Goal: Transaction & Acquisition: Book appointment/travel/reservation

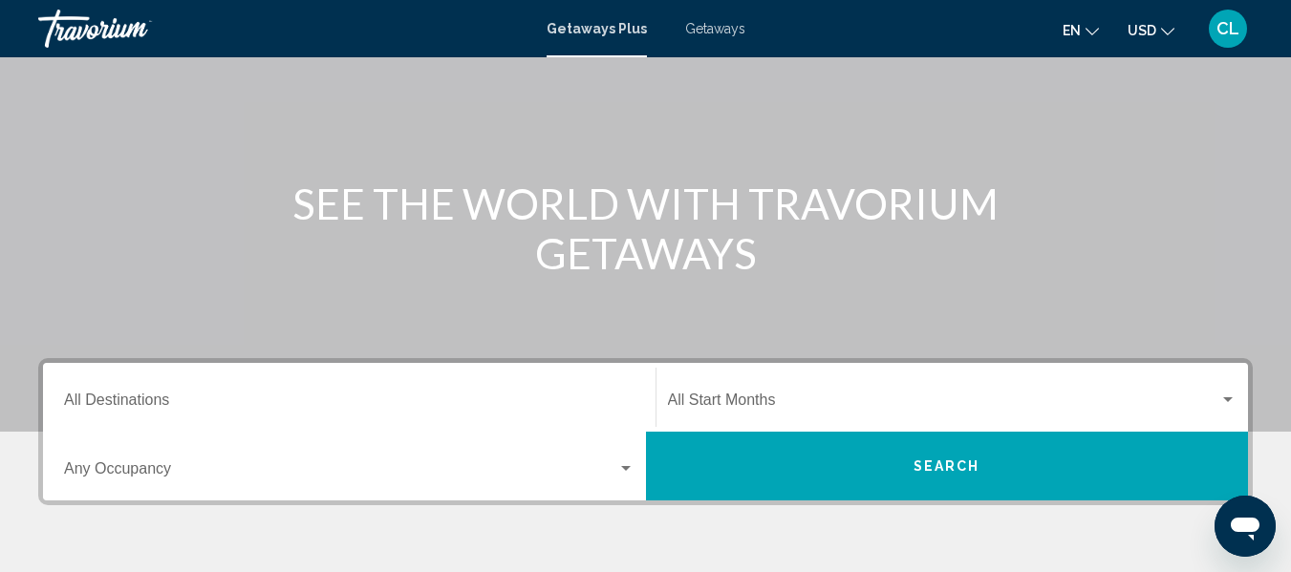
scroll to position [191, 0]
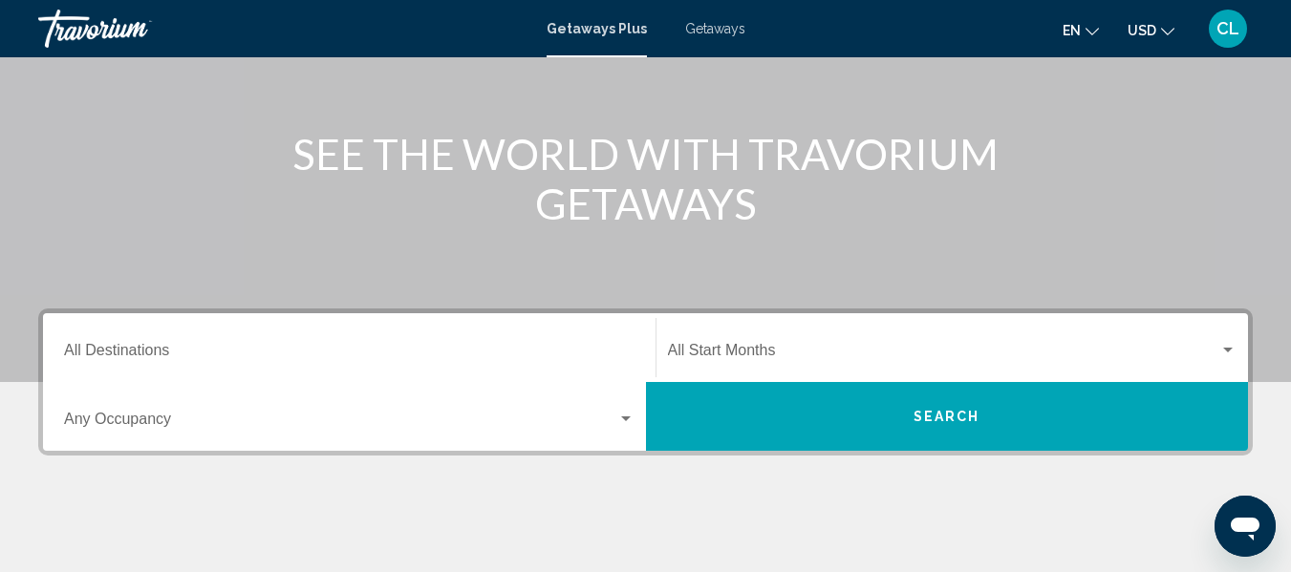
click at [815, 401] on button "Search" at bounding box center [947, 416] width 603 height 69
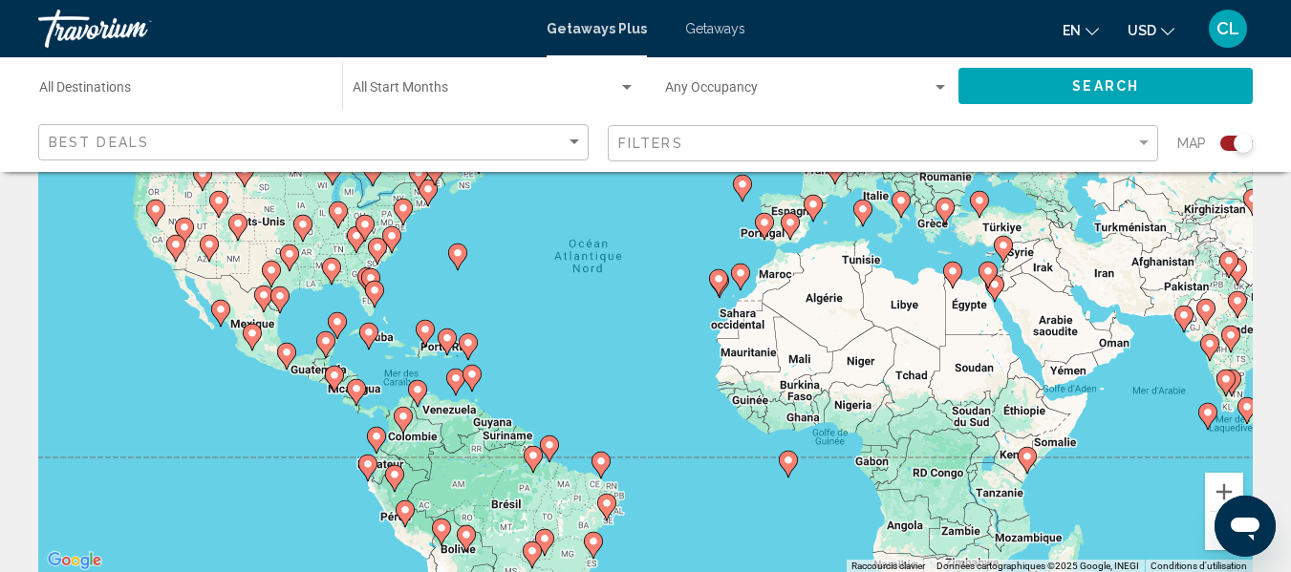
scroll to position [287, 0]
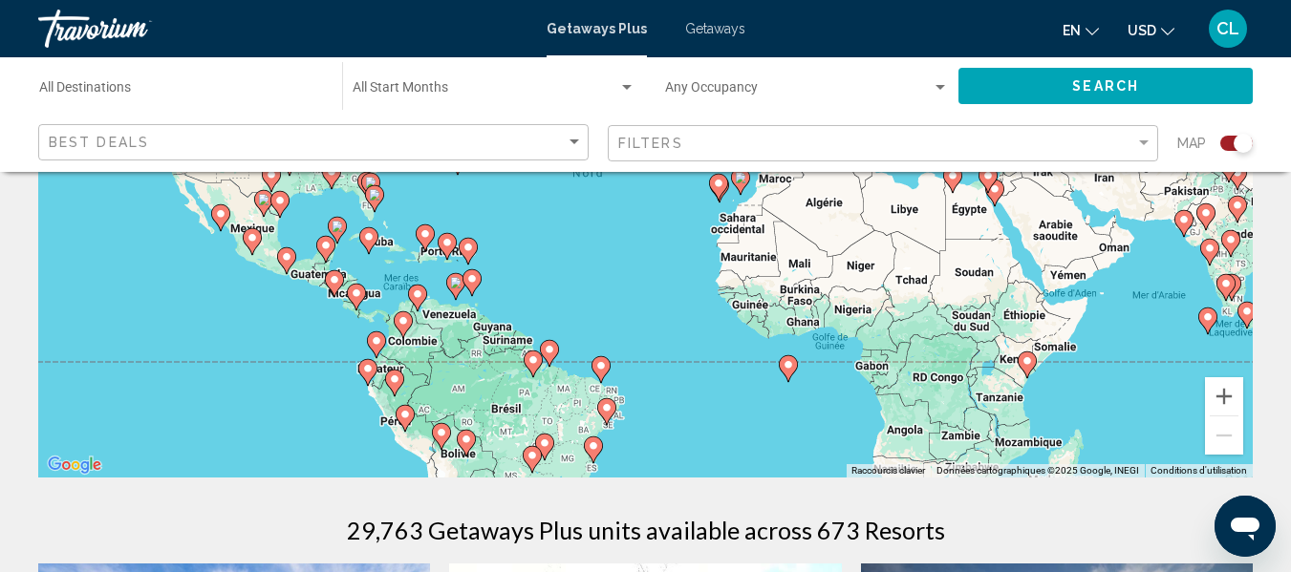
click at [346, 294] on div "Pour activer le glissement avec le clavier, appuyez sur Alt+Entrée. Une fois ce…" at bounding box center [645, 190] width 1214 height 573
click at [354, 294] on image "Main content" at bounding box center [356, 293] width 11 height 11
type input "**********"
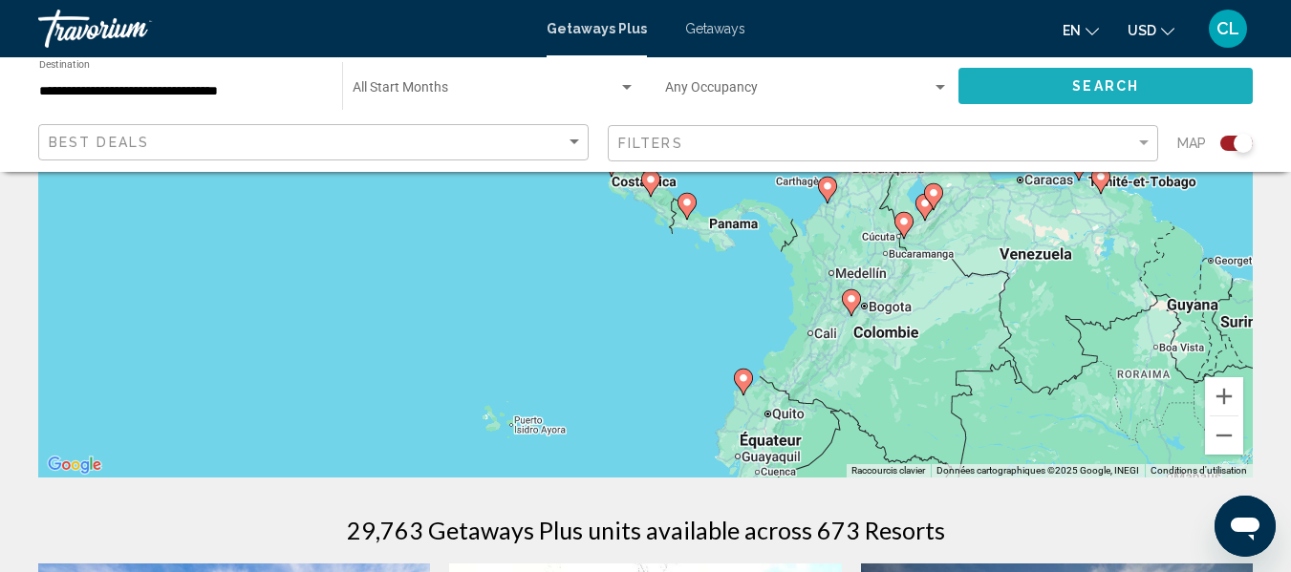
click at [1099, 79] on span "Search" at bounding box center [1105, 86] width 67 height 15
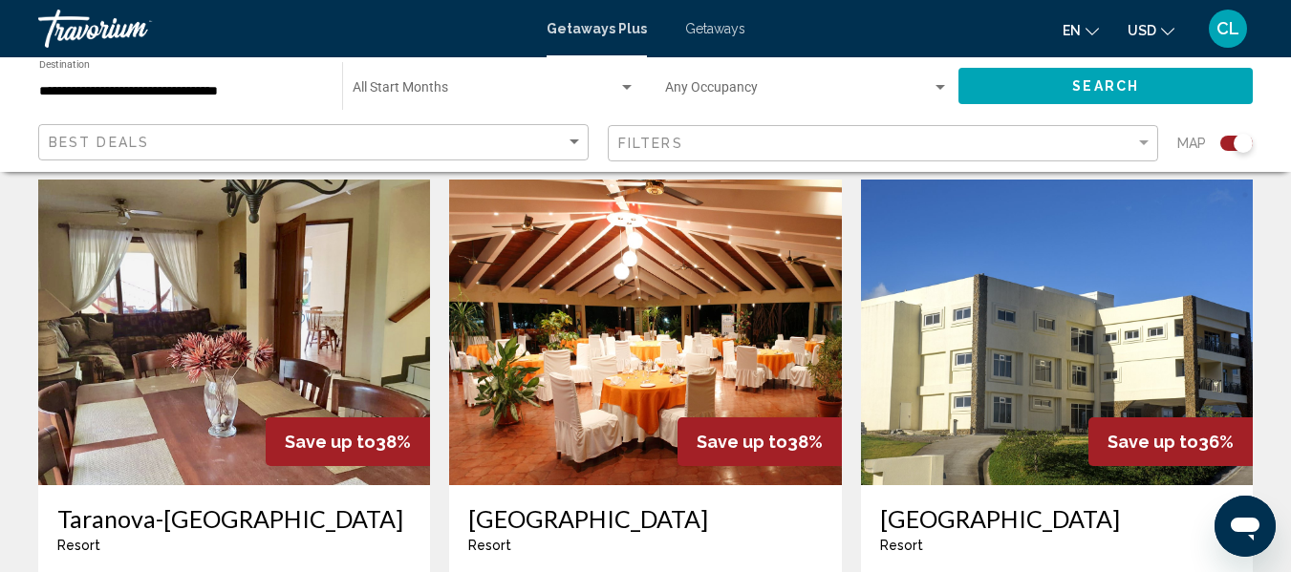
scroll to position [669, 0]
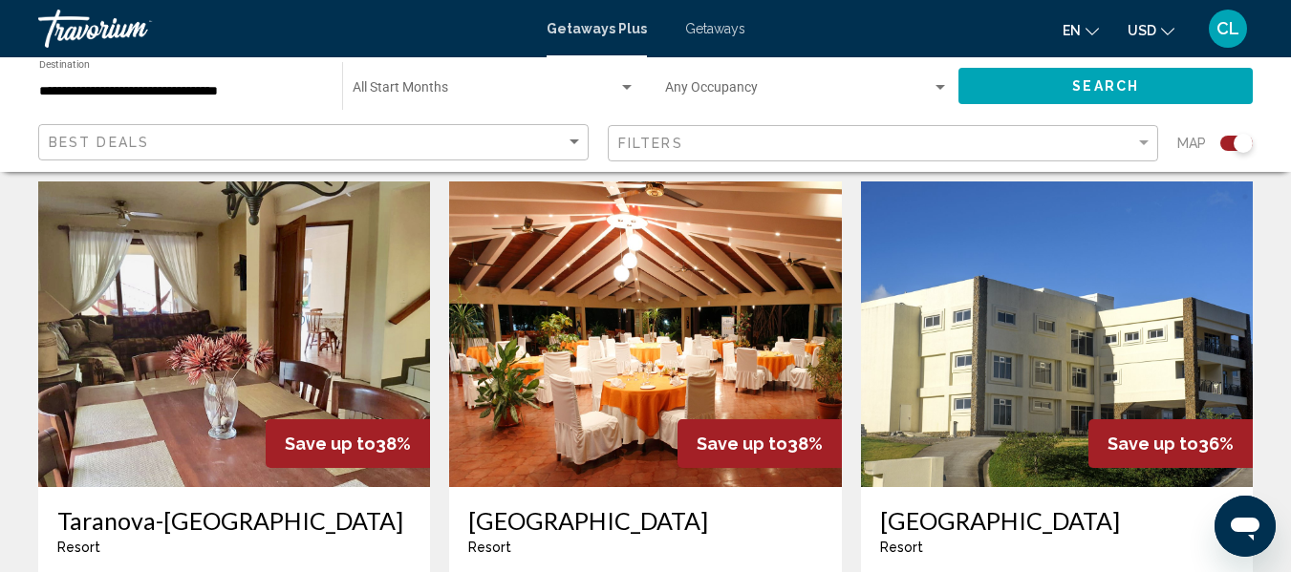
click at [1133, 26] on span "USD" at bounding box center [1142, 30] width 29 height 15
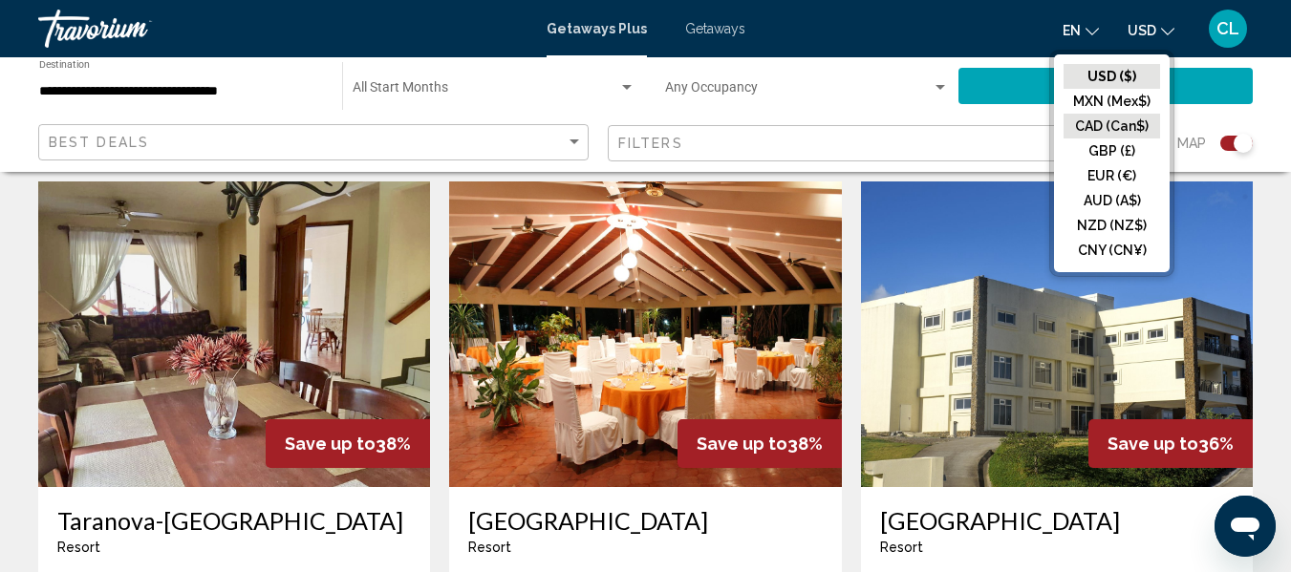
click at [1082, 120] on button "CAD (Can$)" at bounding box center [1111, 126] width 97 height 25
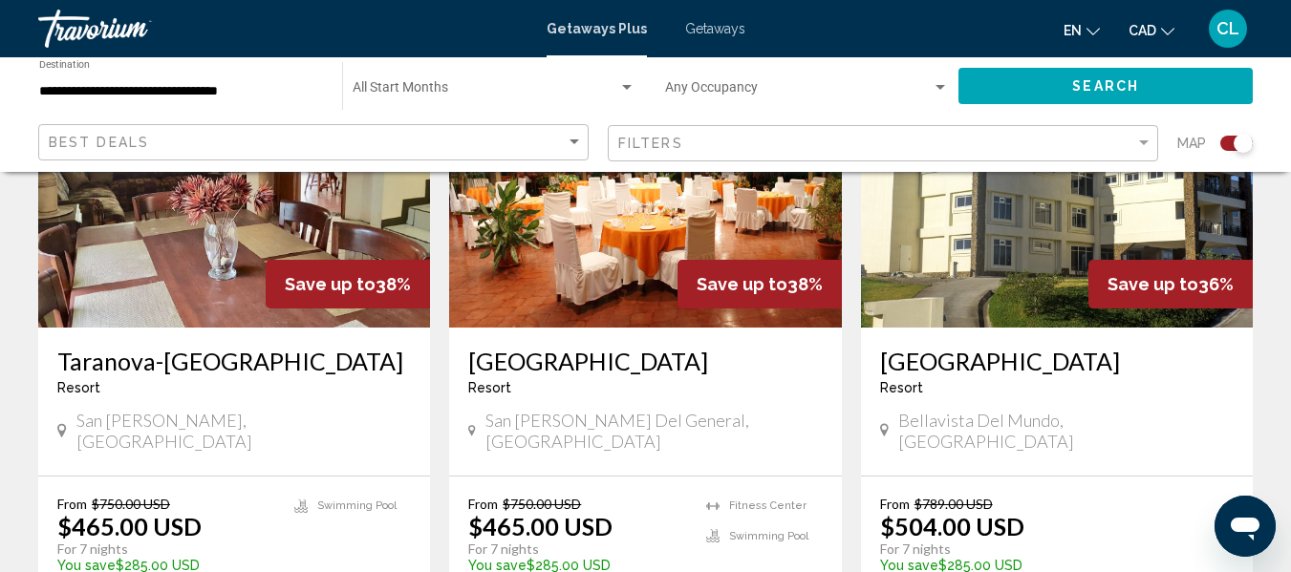
scroll to position [860, 0]
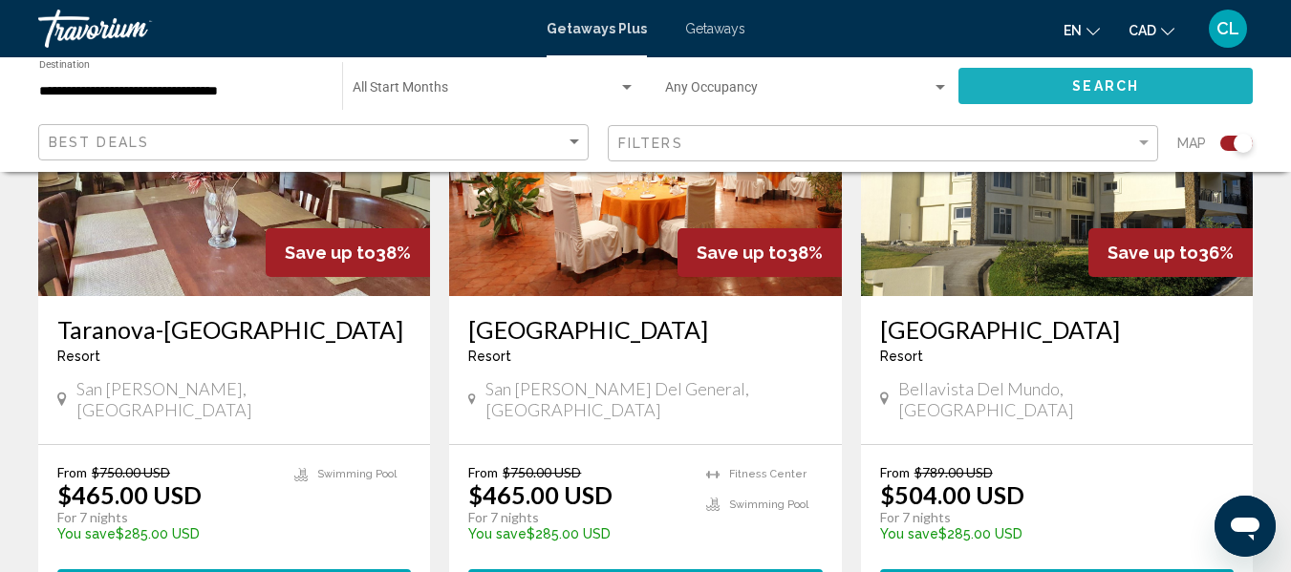
click at [1057, 80] on button "Search" at bounding box center [1105, 85] width 294 height 35
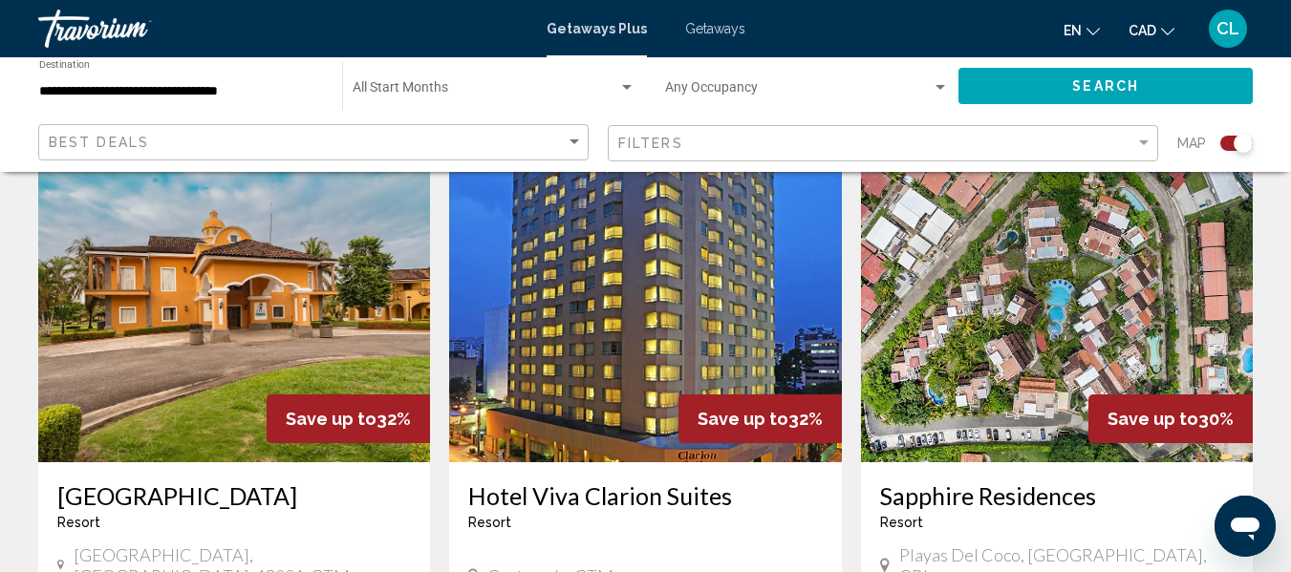
scroll to position [1338, 0]
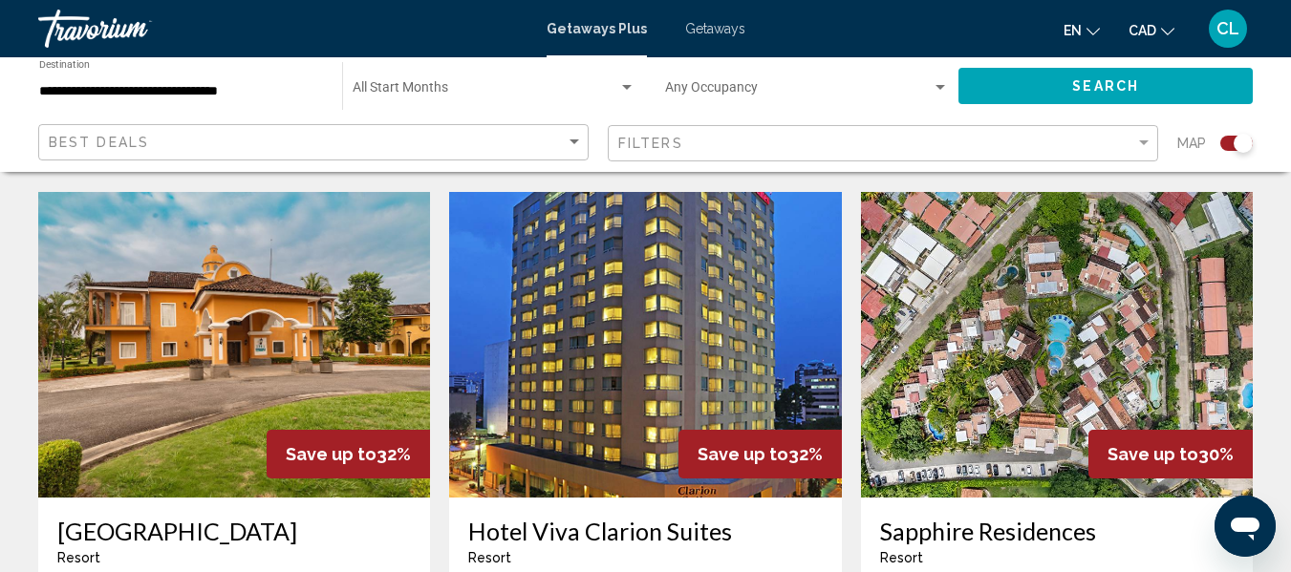
click at [271, 286] on img "Main content" at bounding box center [234, 345] width 392 height 306
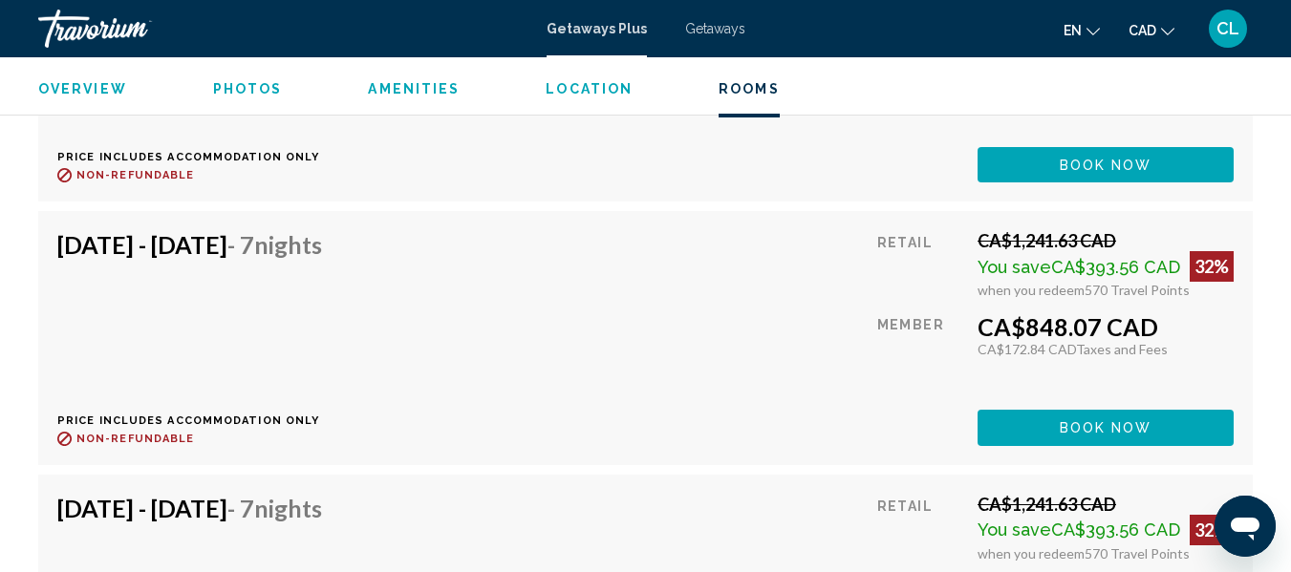
scroll to position [6677, 0]
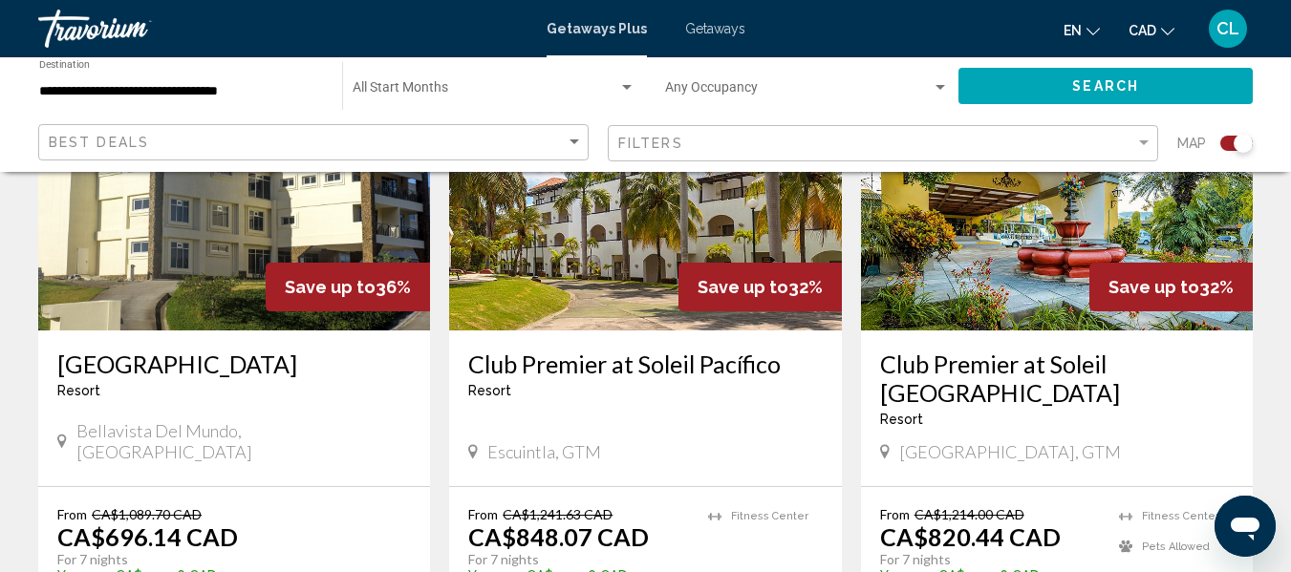
scroll to position [860, 0]
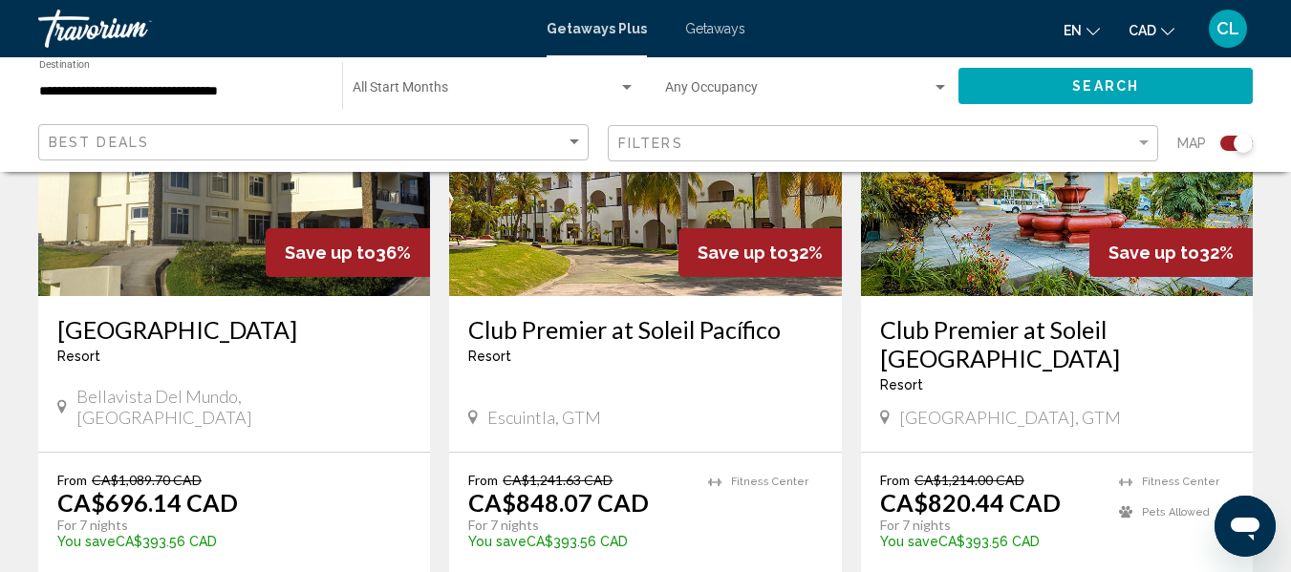
click at [215, 207] on img "Main content" at bounding box center [234, 143] width 392 height 306
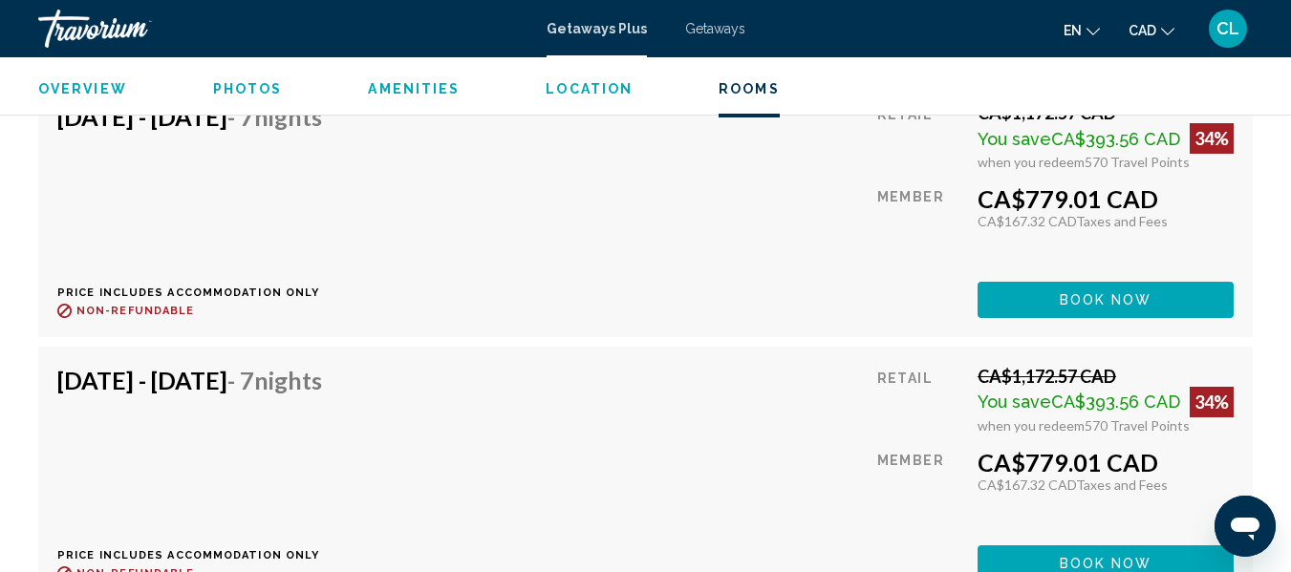
scroll to position [7487, 0]
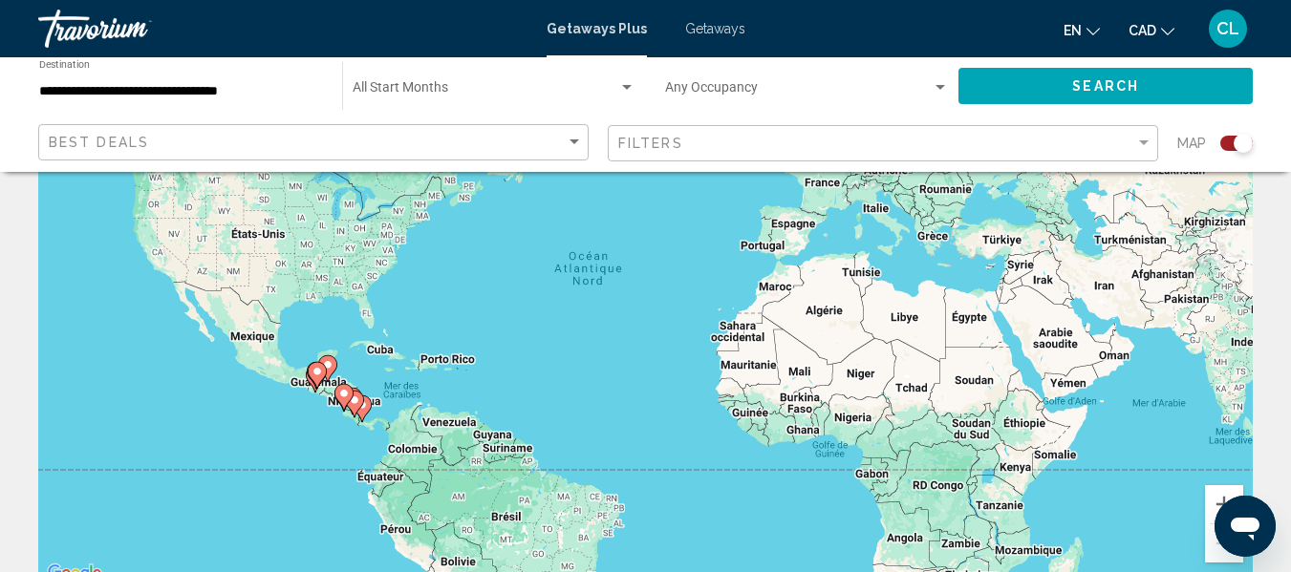
scroll to position [191, 0]
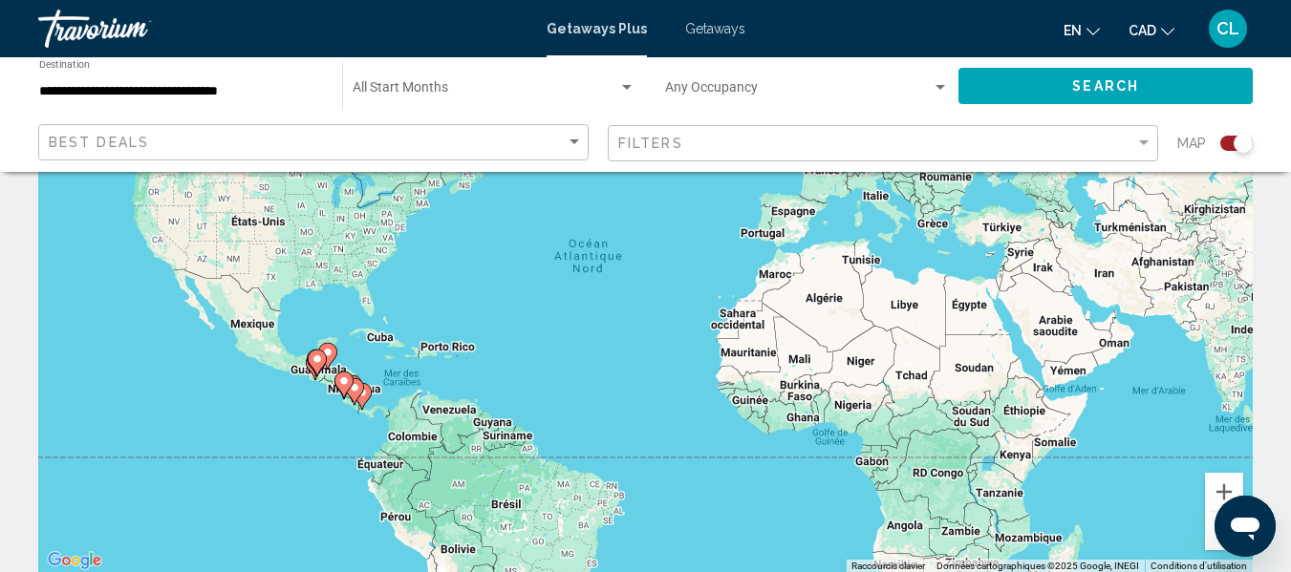
click at [345, 383] on image "Main content" at bounding box center [343, 381] width 11 height 11
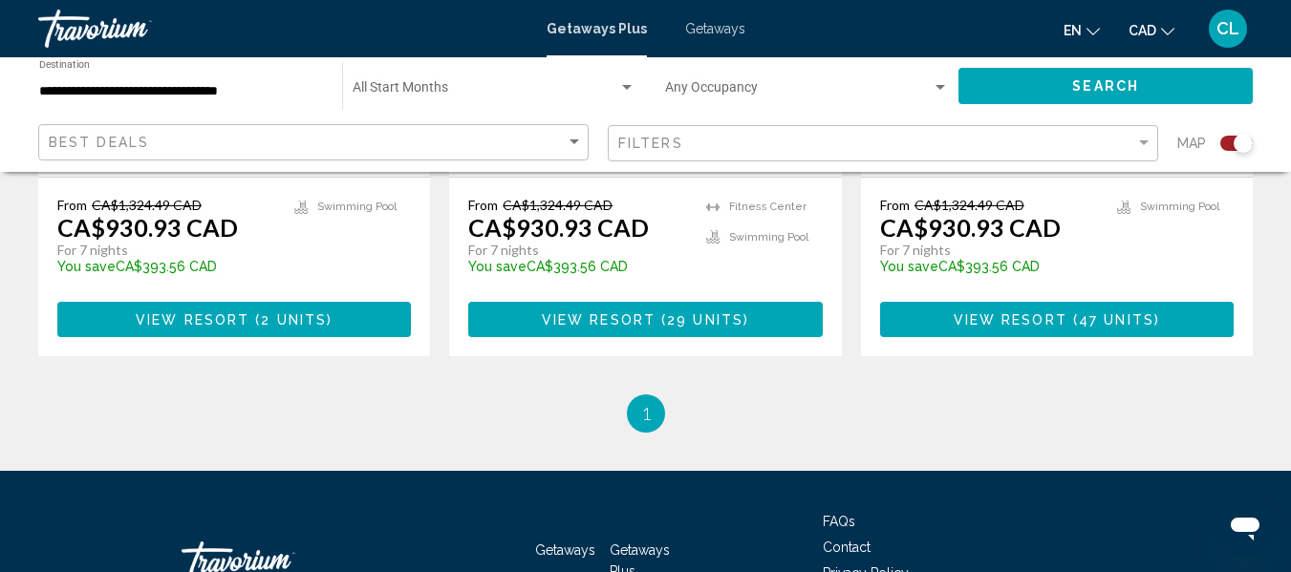
scroll to position [2484, 0]
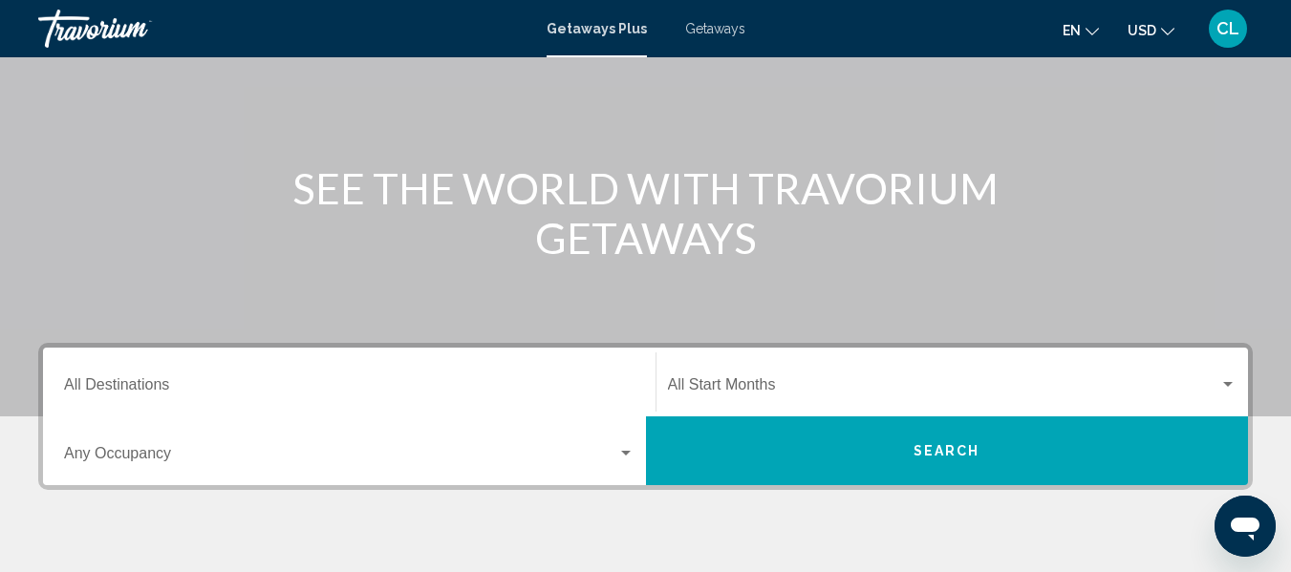
scroll to position [191, 0]
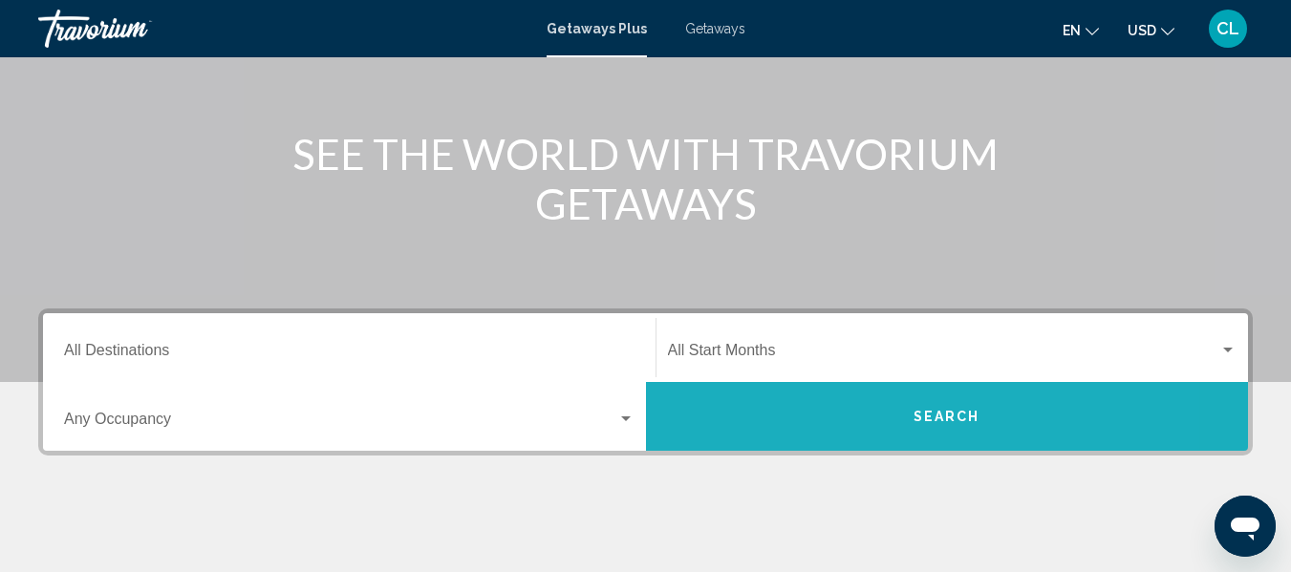
click at [739, 406] on button "Search" at bounding box center [947, 416] width 603 height 69
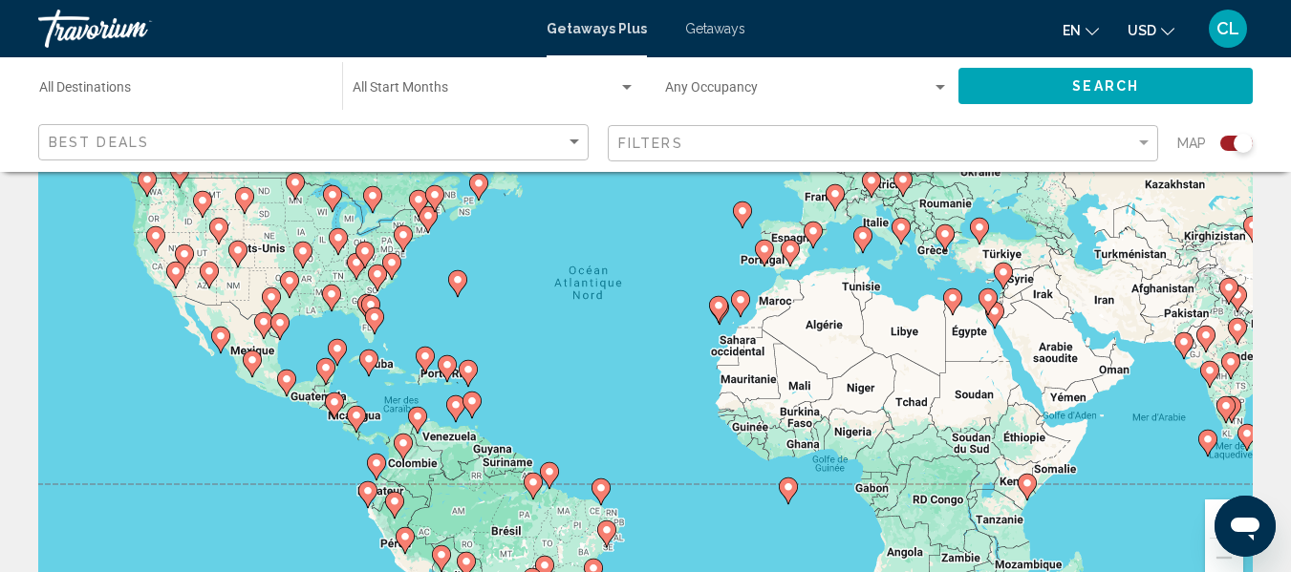
scroll to position [191, 0]
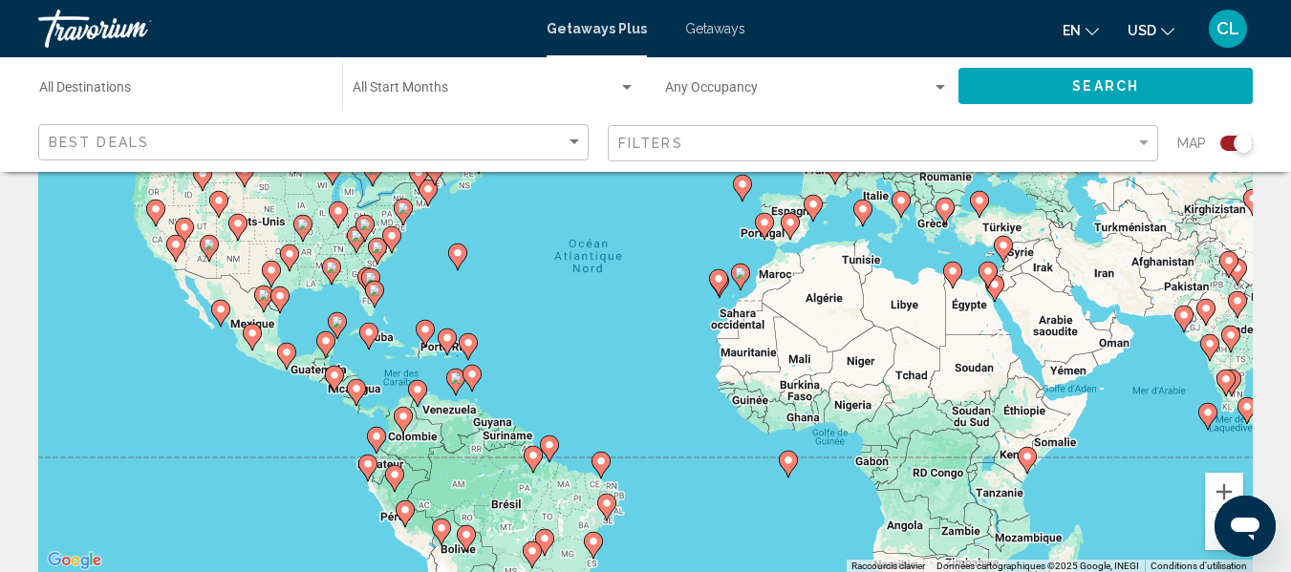
click at [255, 328] on icon "Main content" at bounding box center [251, 337] width 17 height 25
type input "**********"
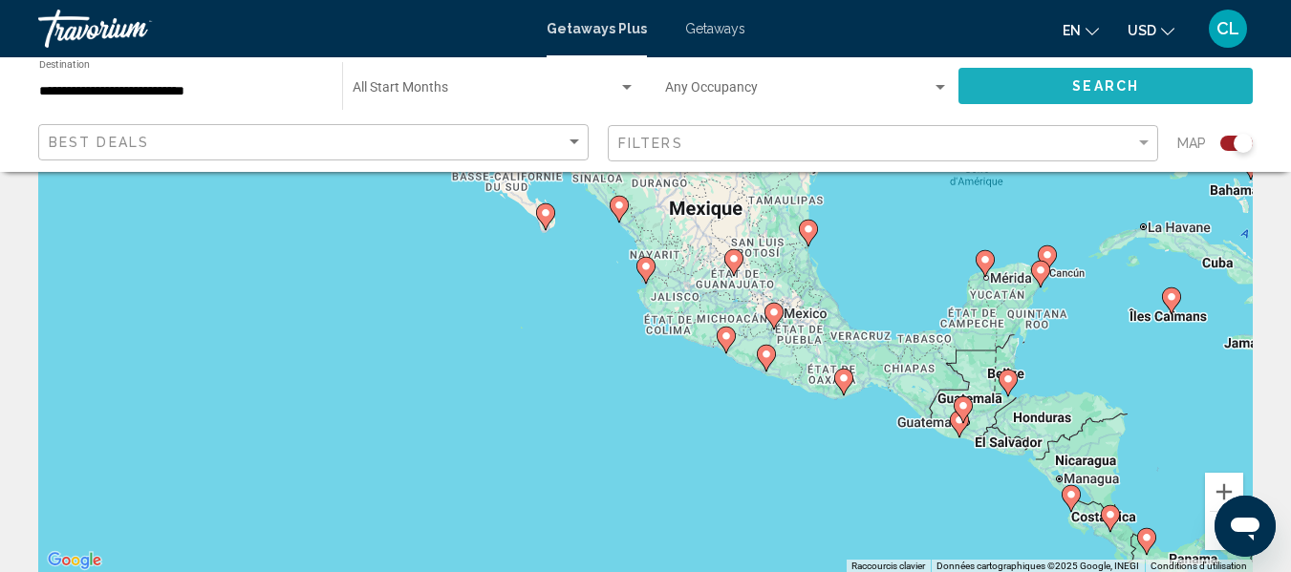
click at [1083, 84] on span "Search" at bounding box center [1105, 86] width 67 height 15
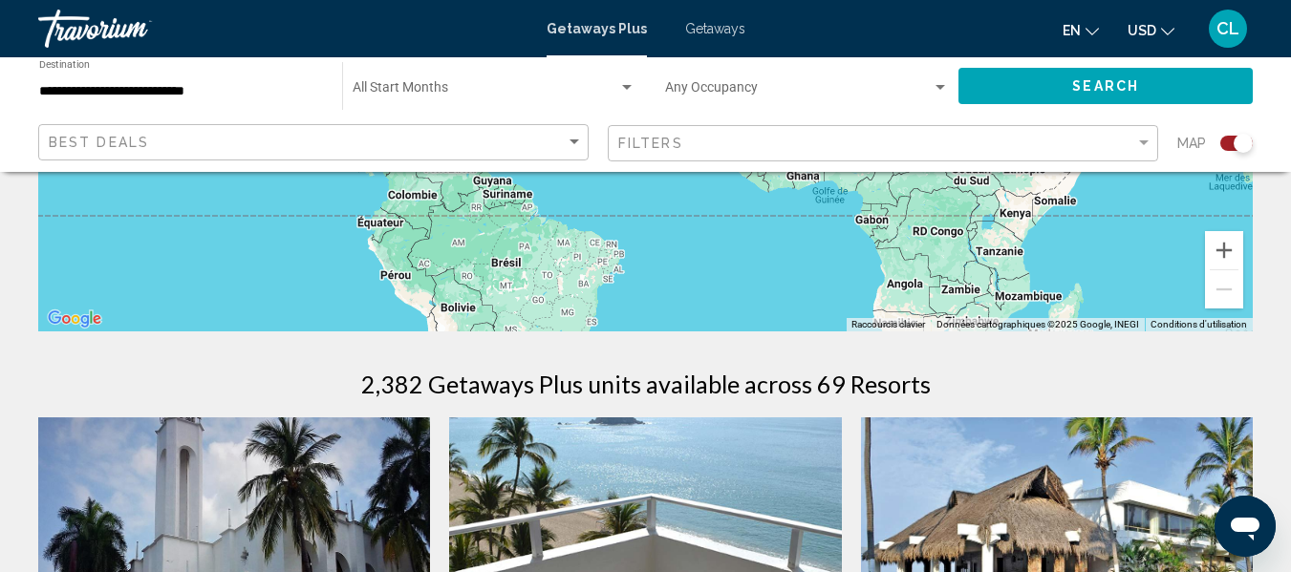
scroll to position [478, 0]
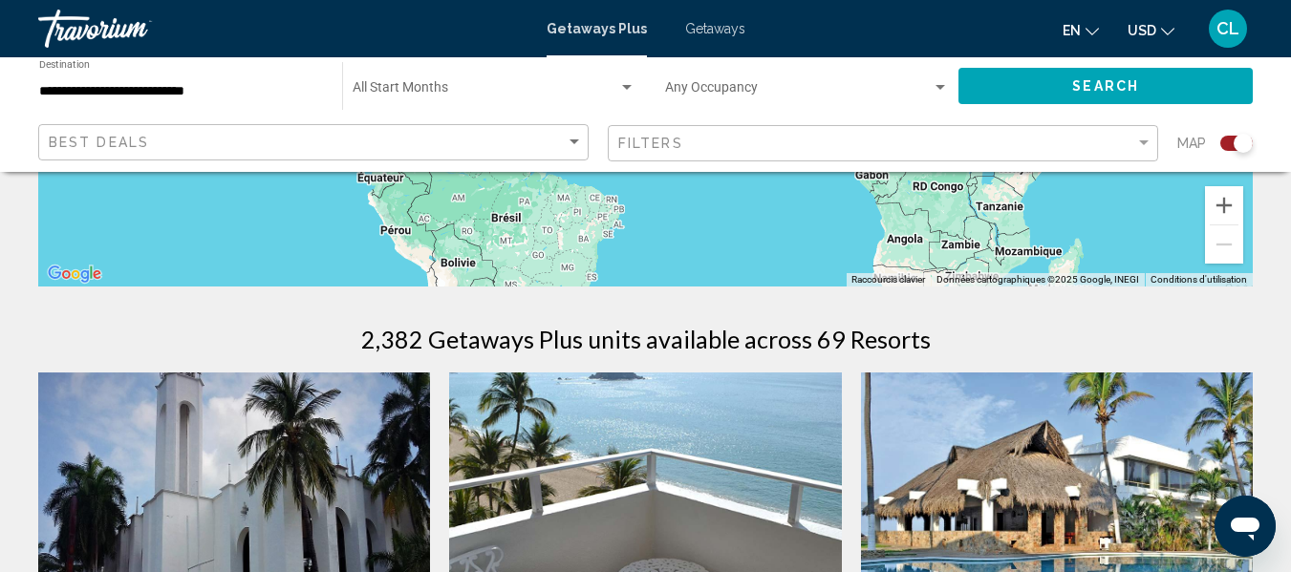
click at [1165, 28] on icon "Change currency" at bounding box center [1167, 31] width 13 height 13
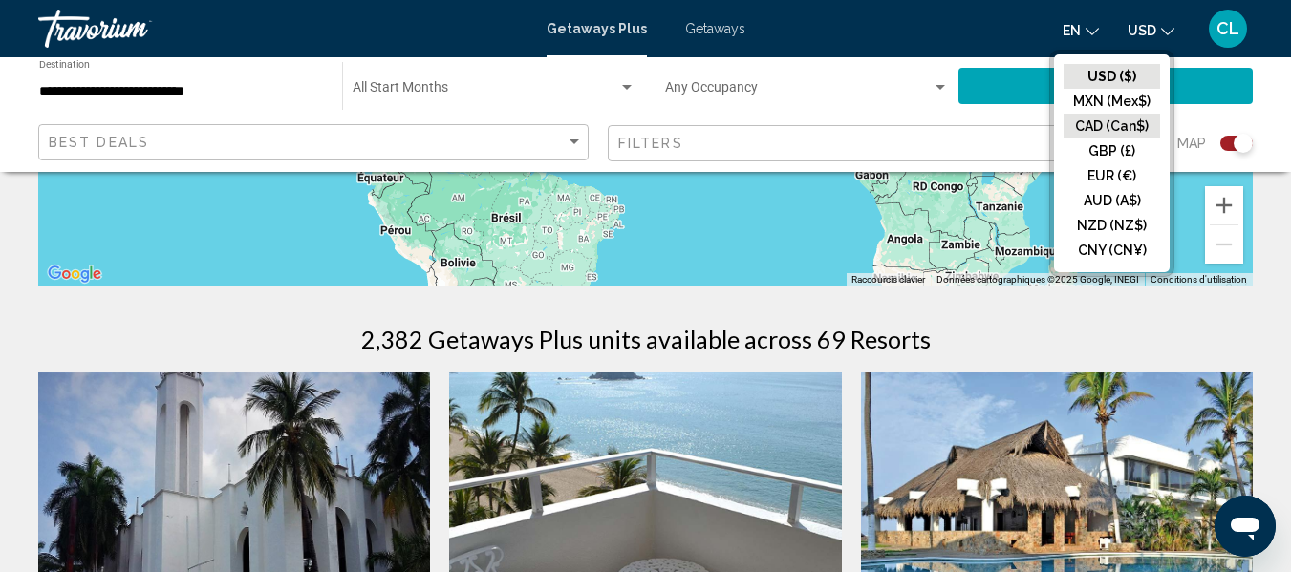
click at [1094, 120] on button "CAD (Can$)" at bounding box center [1111, 126] width 97 height 25
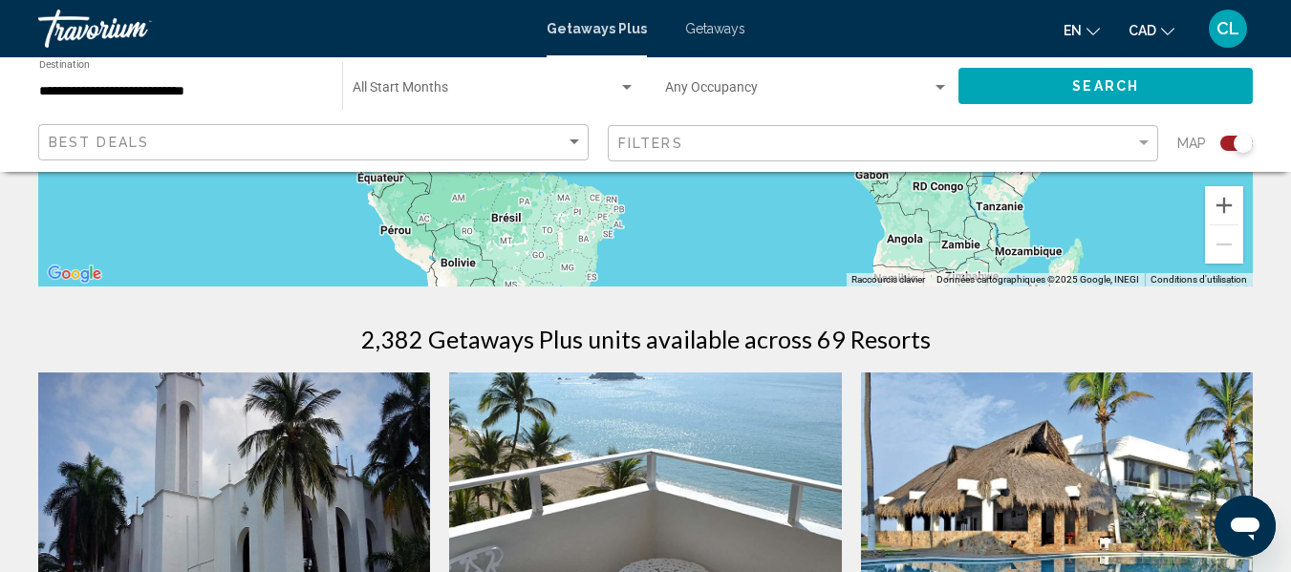
click at [1107, 89] on span "Search" at bounding box center [1105, 86] width 67 height 15
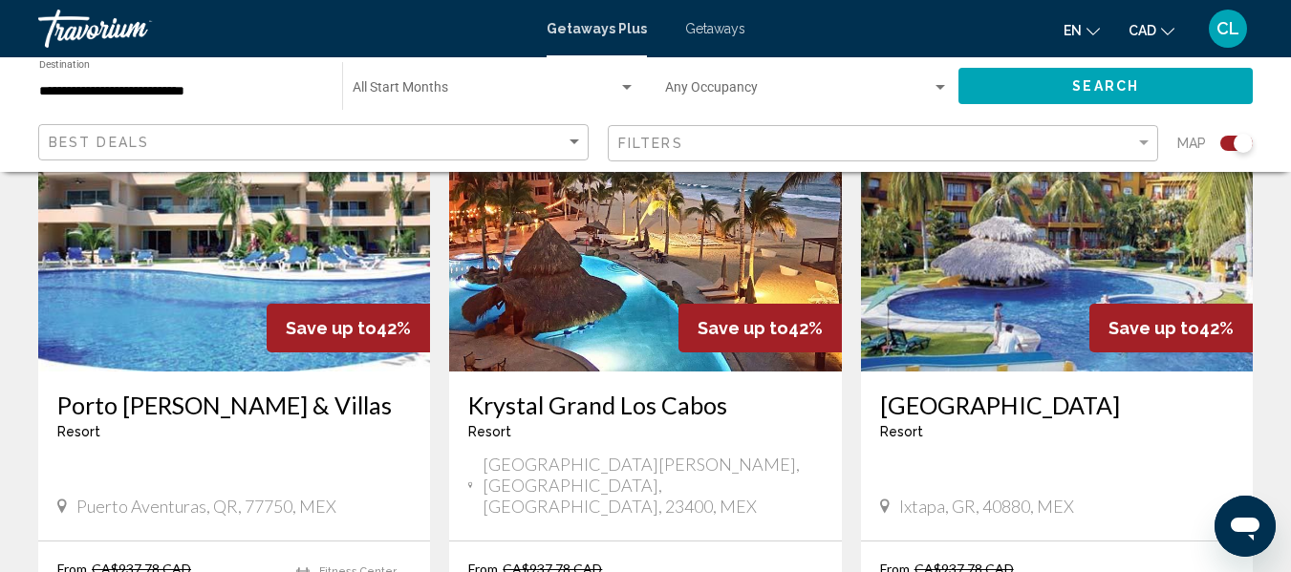
scroll to position [1433, 0]
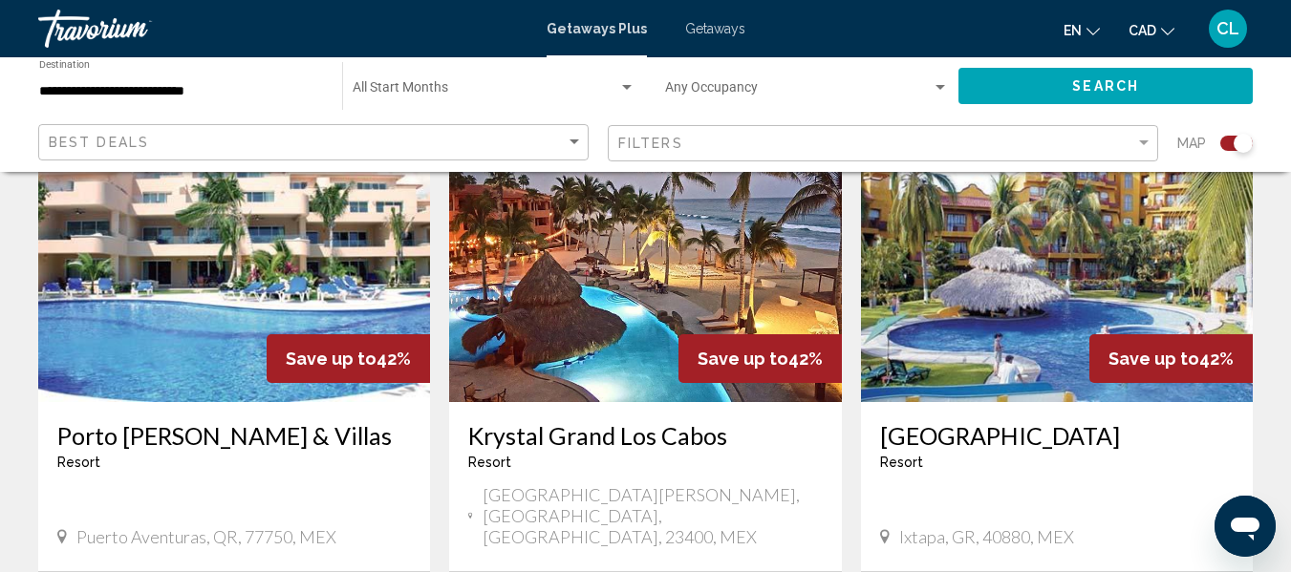
click at [641, 223] on img "Main content" at bounding box center [645, 250] width 392 height 306
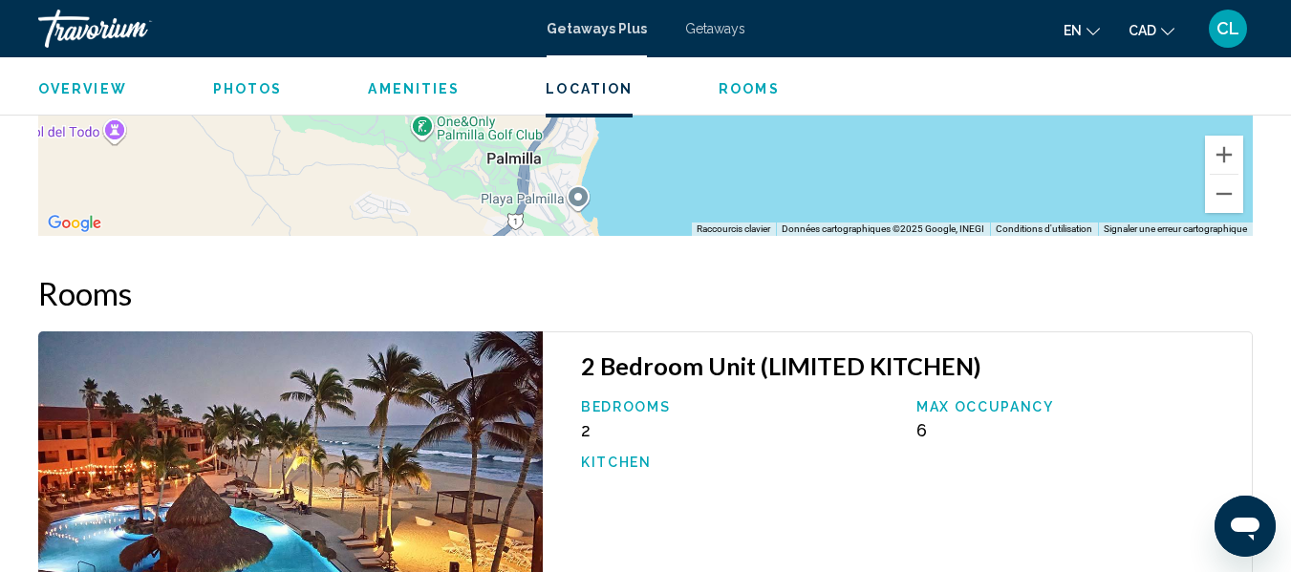
scroll to position [3161, 0]
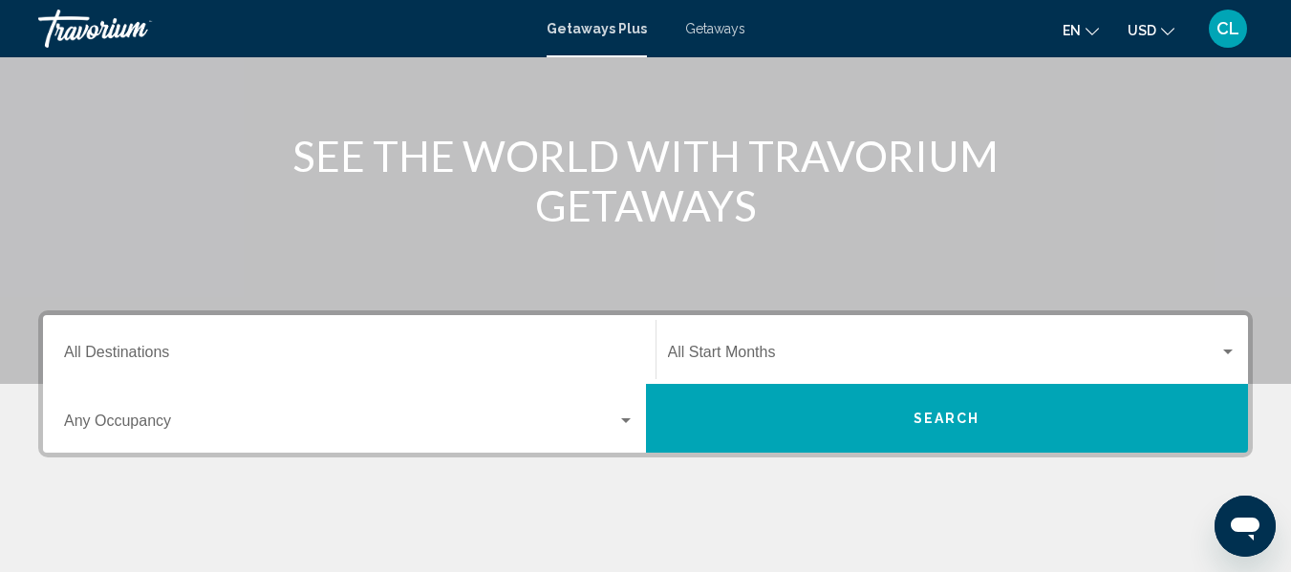
scroll to position [191, 0]
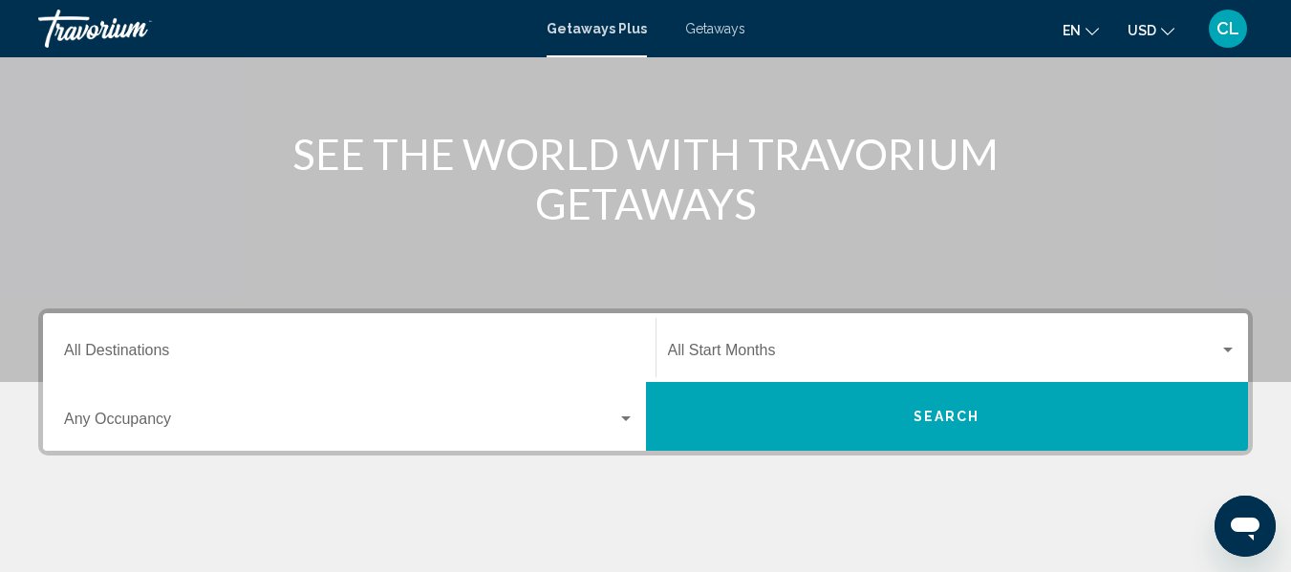
click at [859, 406] on button "Search" at bounding box center [947, 416] width 603 height 69
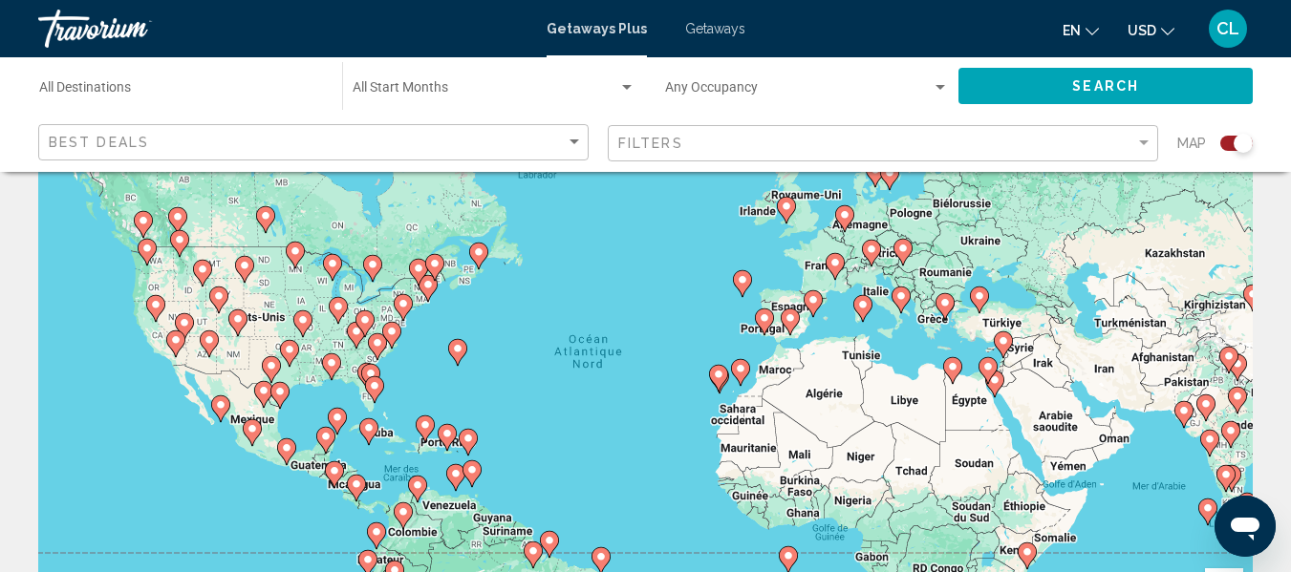
scroll to position [191, 0]
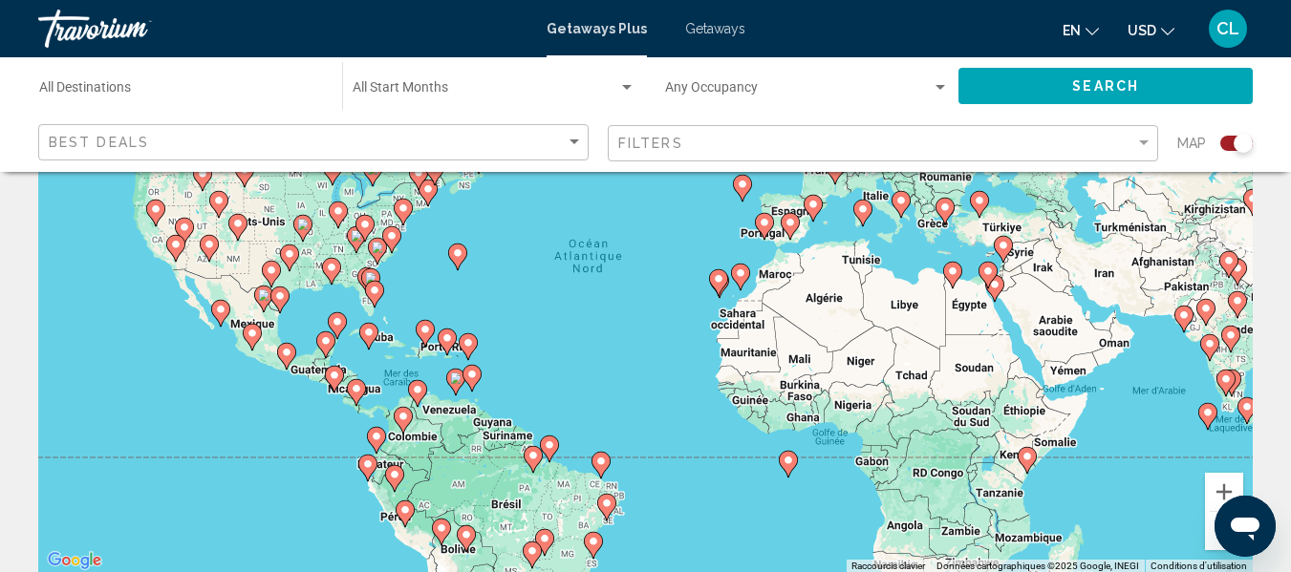
click at [338, 319] on image "Main content" at bounding box center [337, 321] width 11 height 11
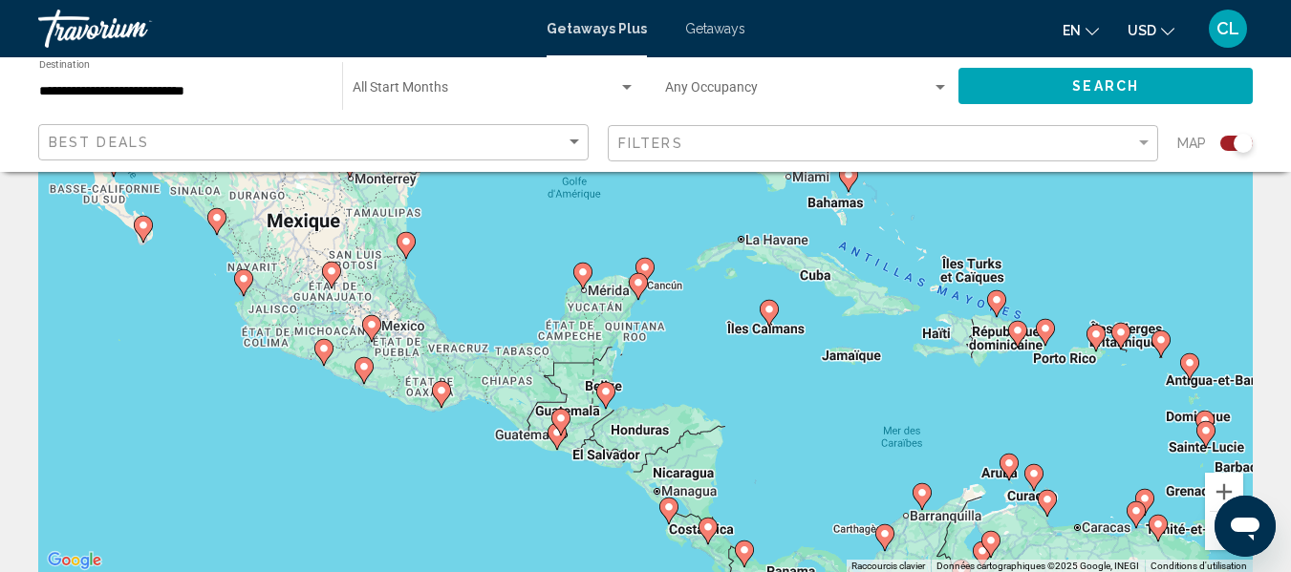
click at [642, 277] on icon "Main content" at bounding box center [637, 286] width 17 height 25
type input "**********"
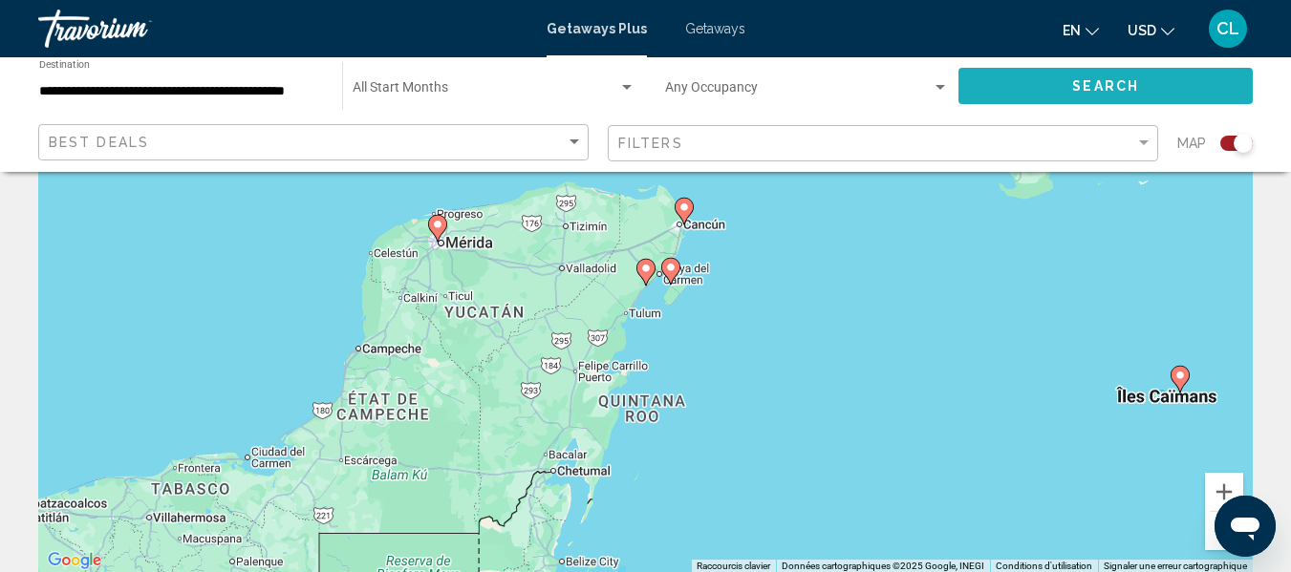
click at [1069, 82] on button "Search" at bounding box center [1105, 85] width 294 height 35
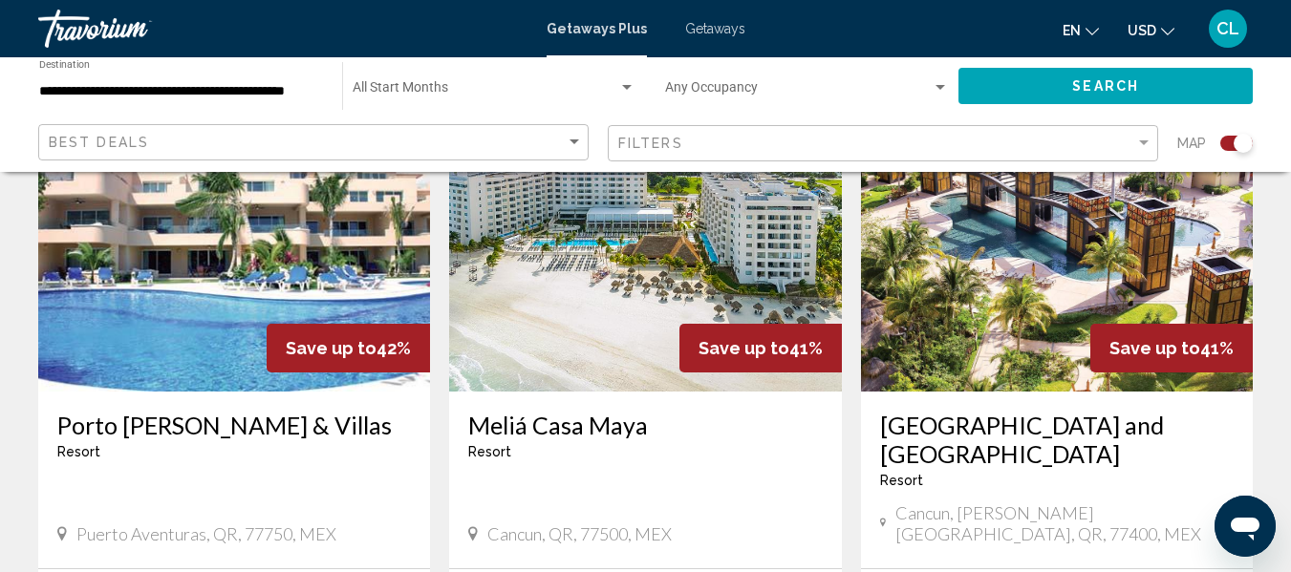
scroll to position [860, 0]
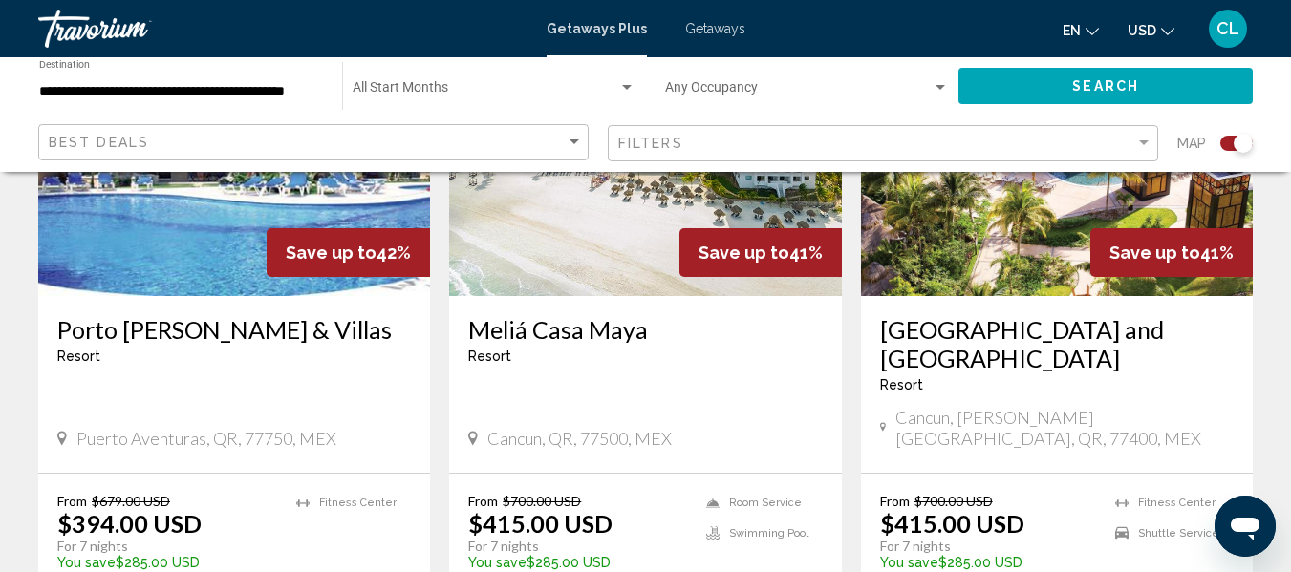
click at [1144, 26] on span "USD" at bounding box center [1142, 30] width 29 height 15
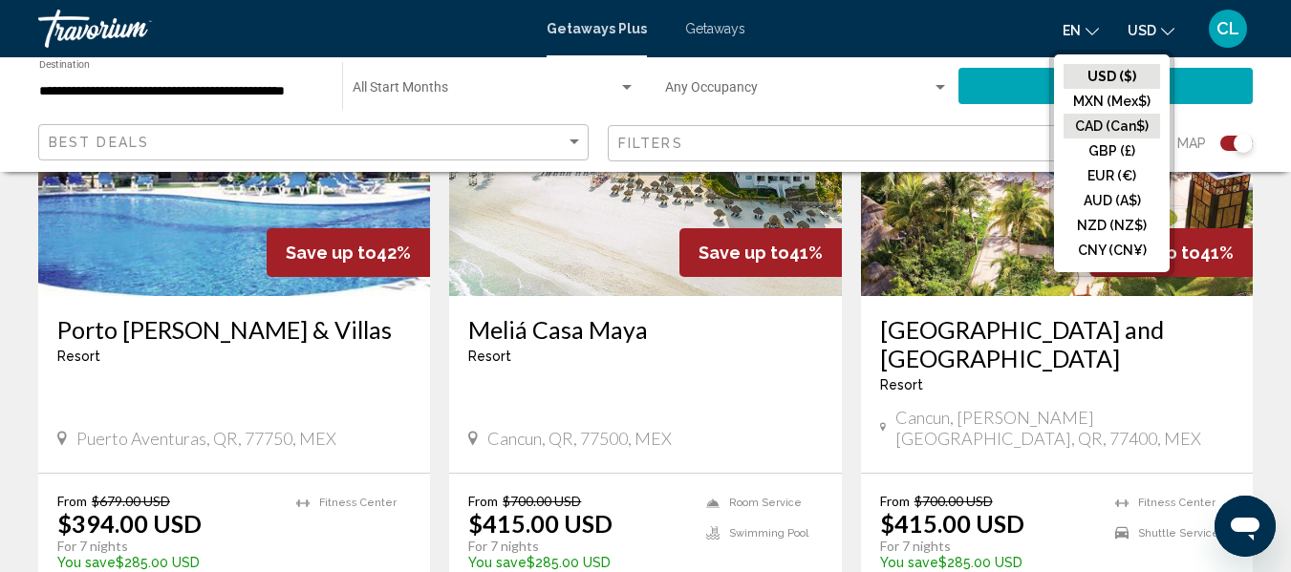
click at [1100, 119] on button "CAD (Can$)" at bounding box center [1111, 126] width 97 height 25
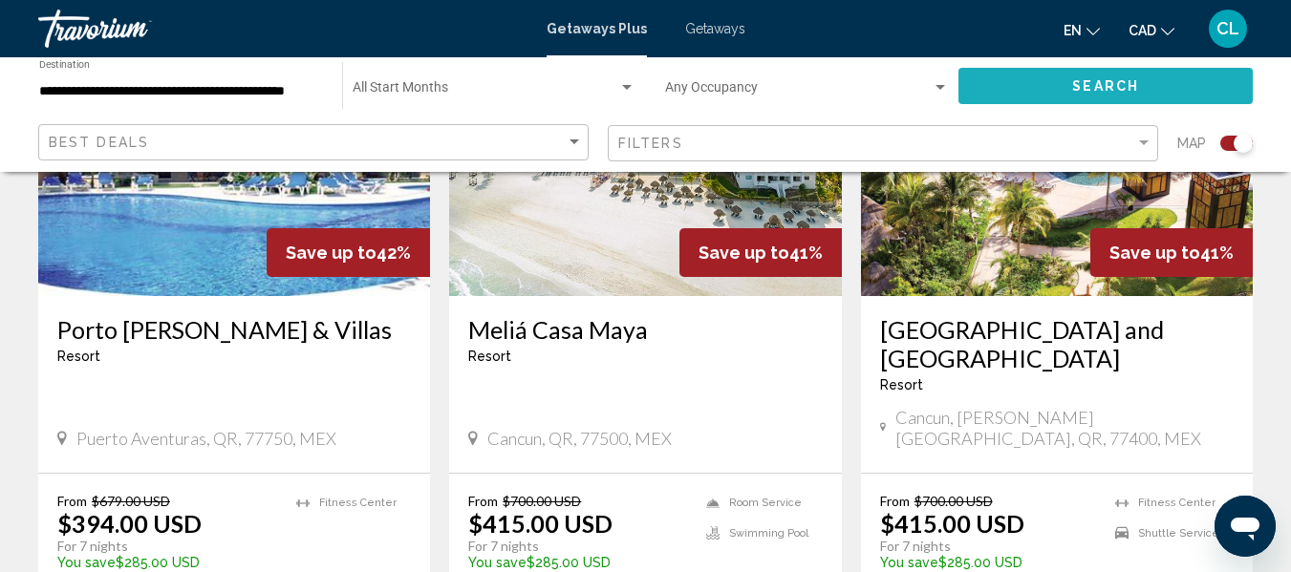
click at [1149, 77] on button "Search" at bounding box center [1105, 85] width 294 height 35
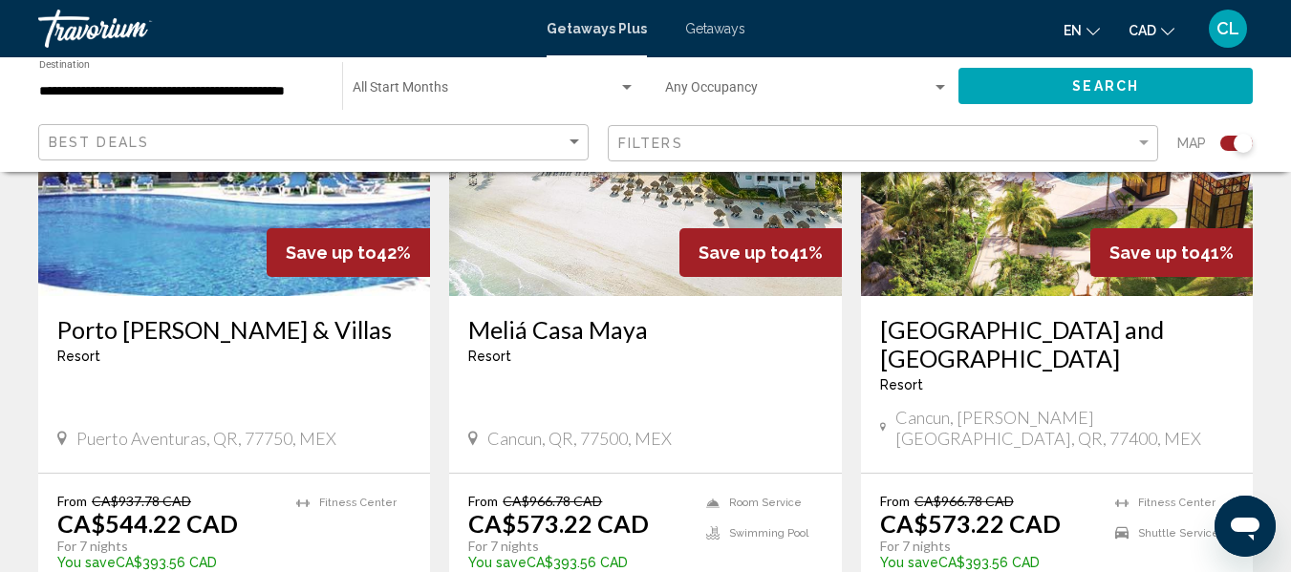
scroll to position [956, 0]
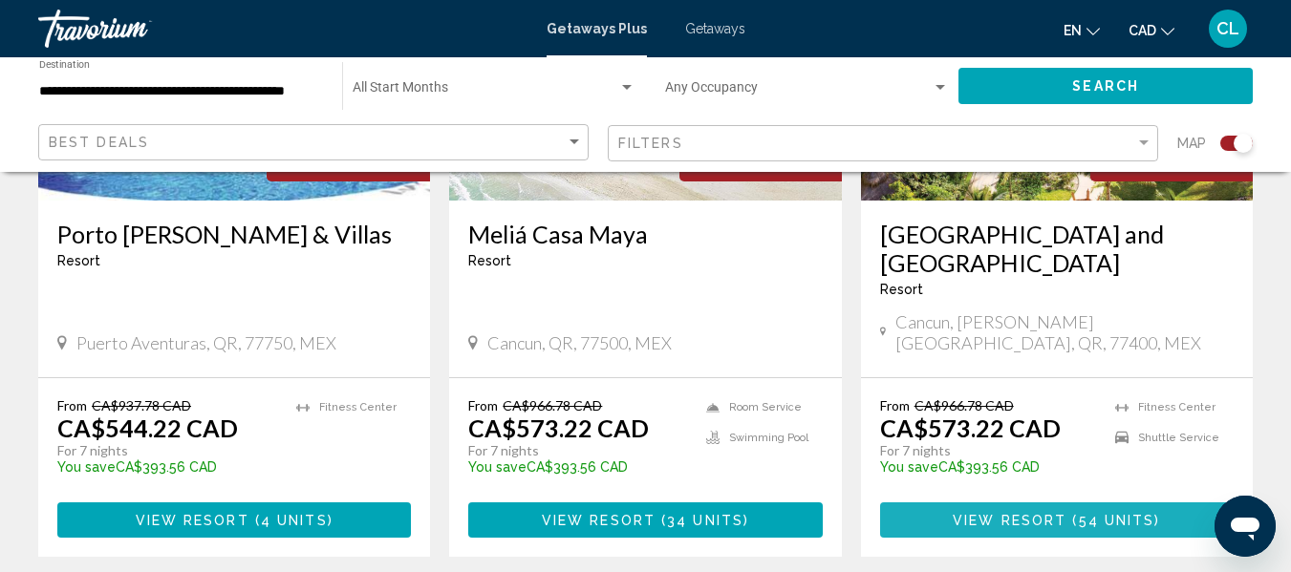
click at [1022, 513] on span "View Resort" at bounding box center [1010, 520] width 114 height 15
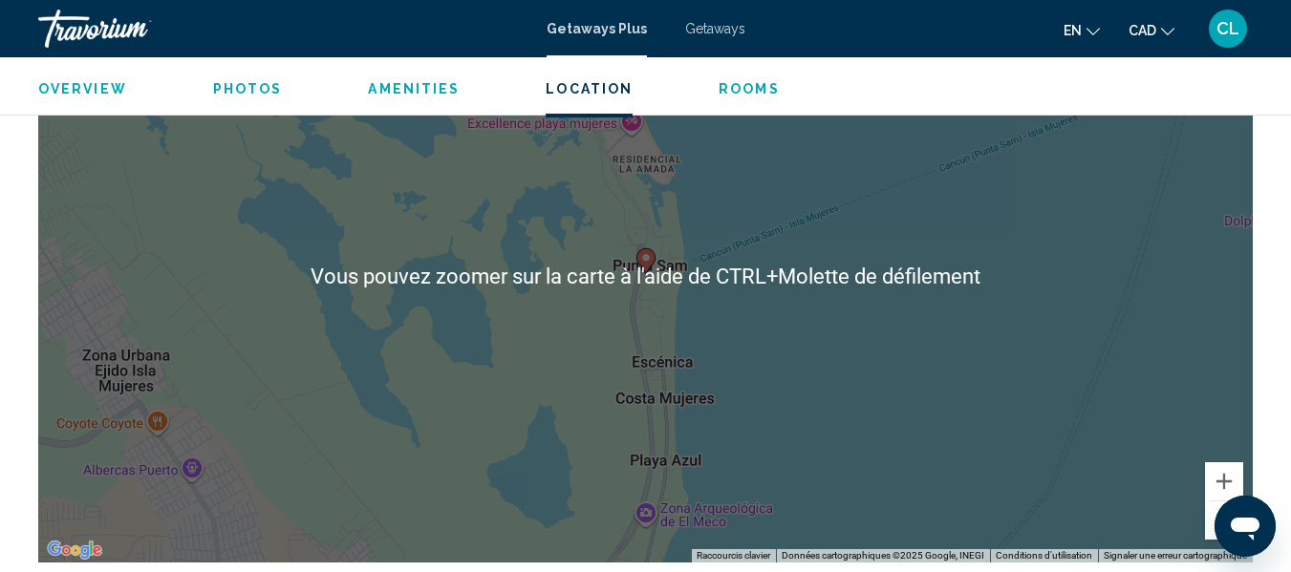
scroll to position [2901, 0]
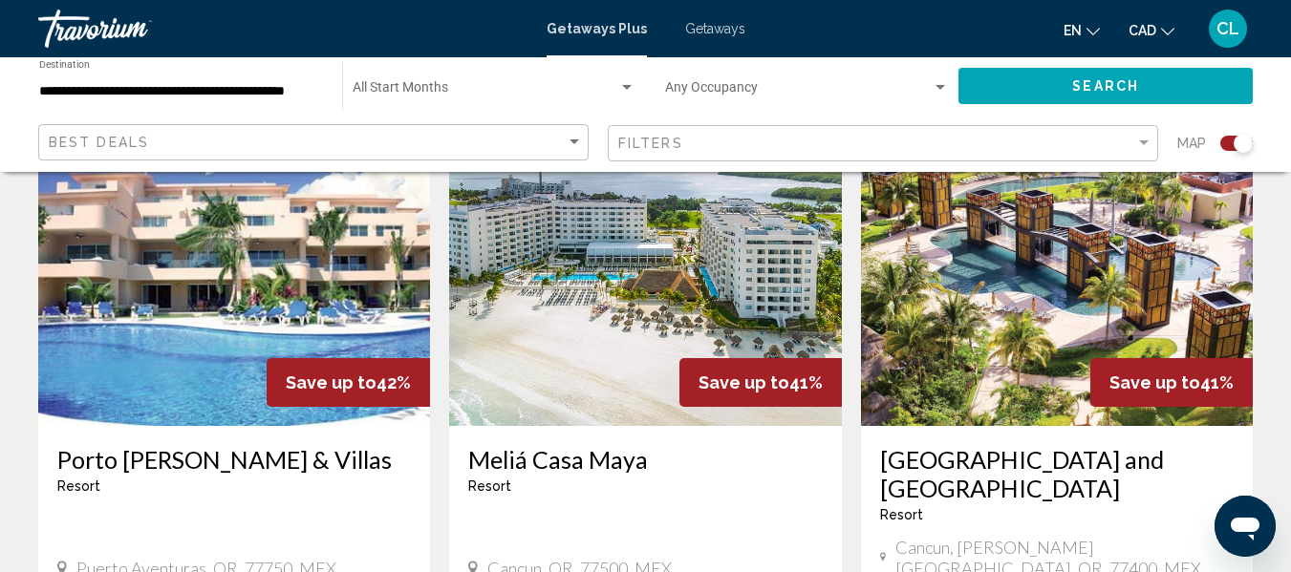
scroll to position [764, 0]
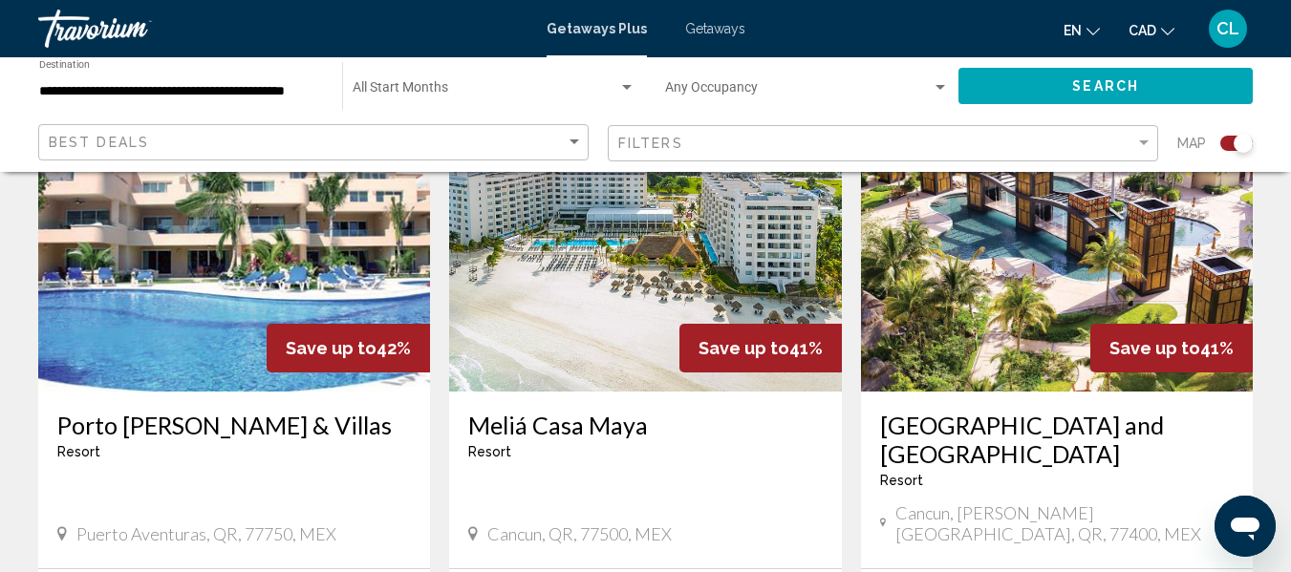
click at [640, 290] on img "Main content" at bounding box center [645, 239] width 392 height 306
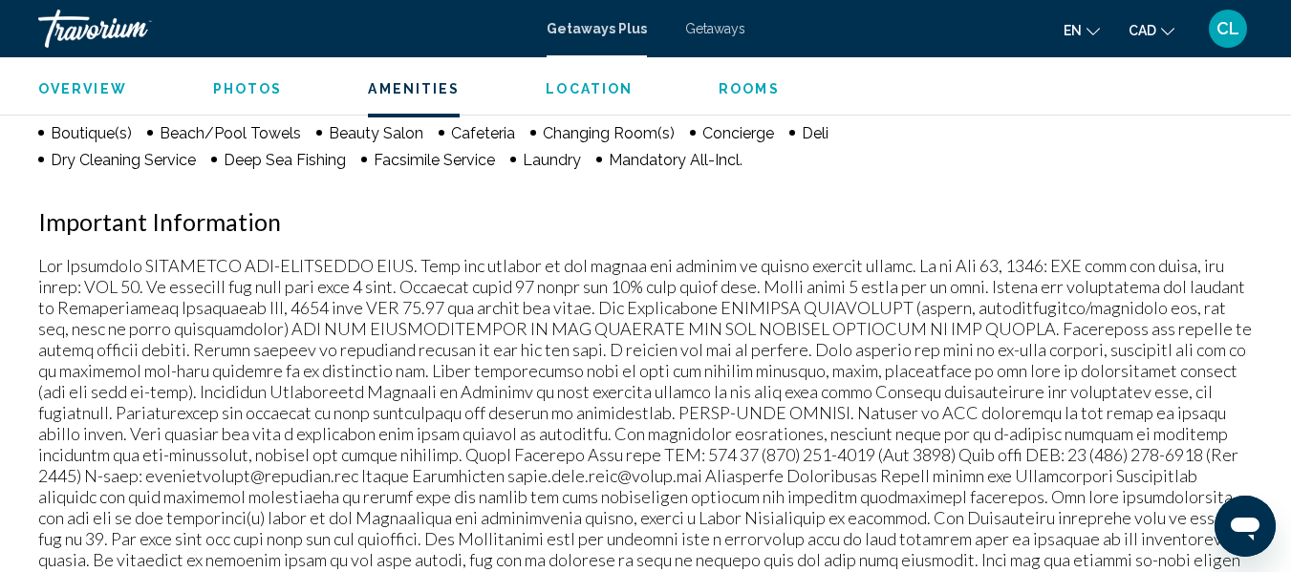
scroll to position [2232, 0]
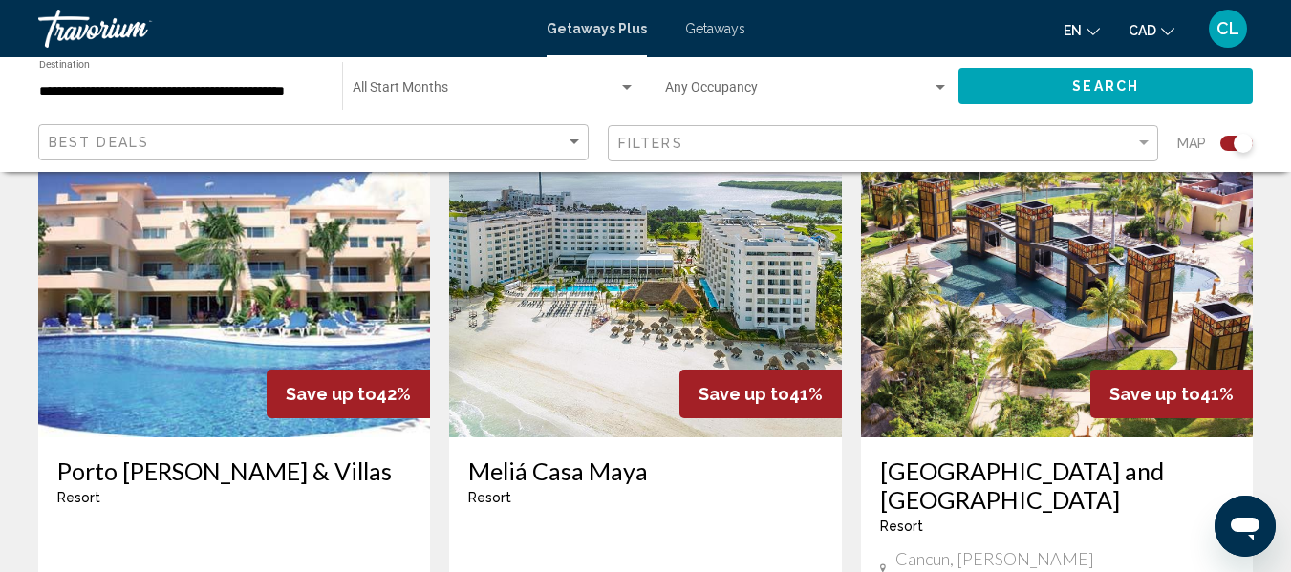
scroll to position [764, 0]
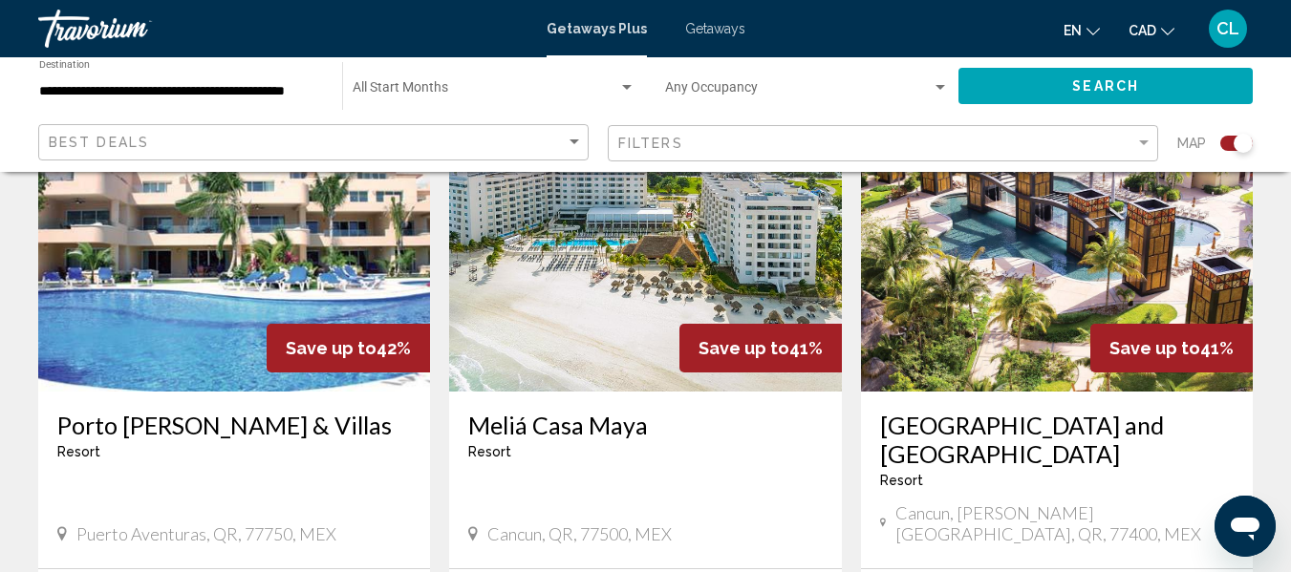
click at [157, 270] on img "Main content" at bounding box center [234, 239] width 392 height 306
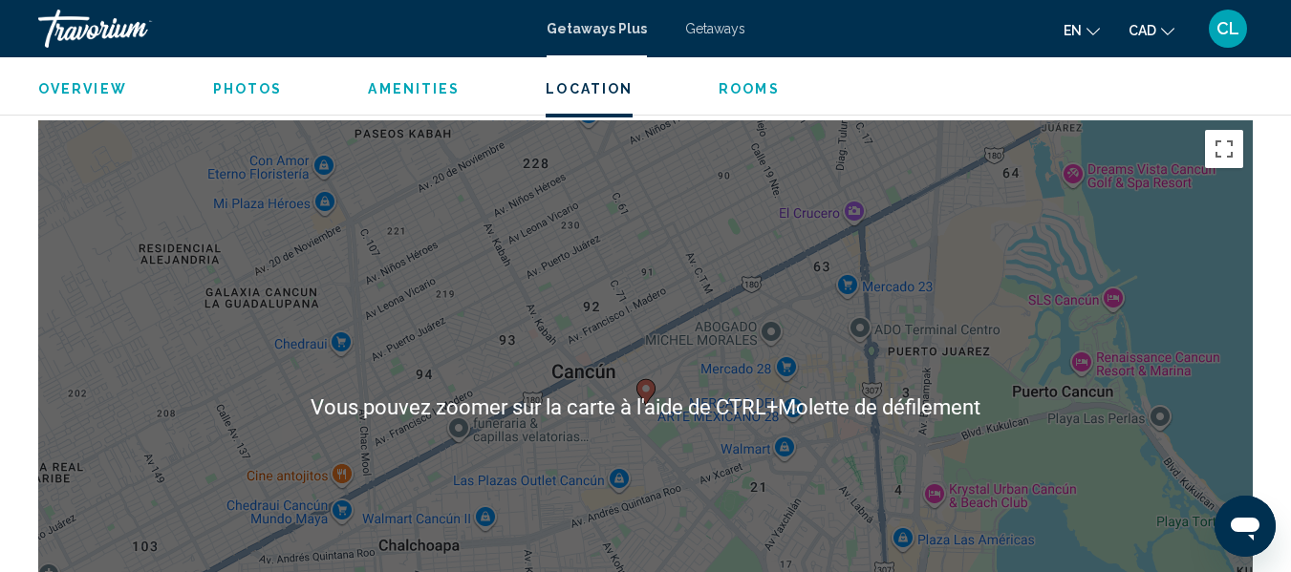
scroll to position [2423, 0]
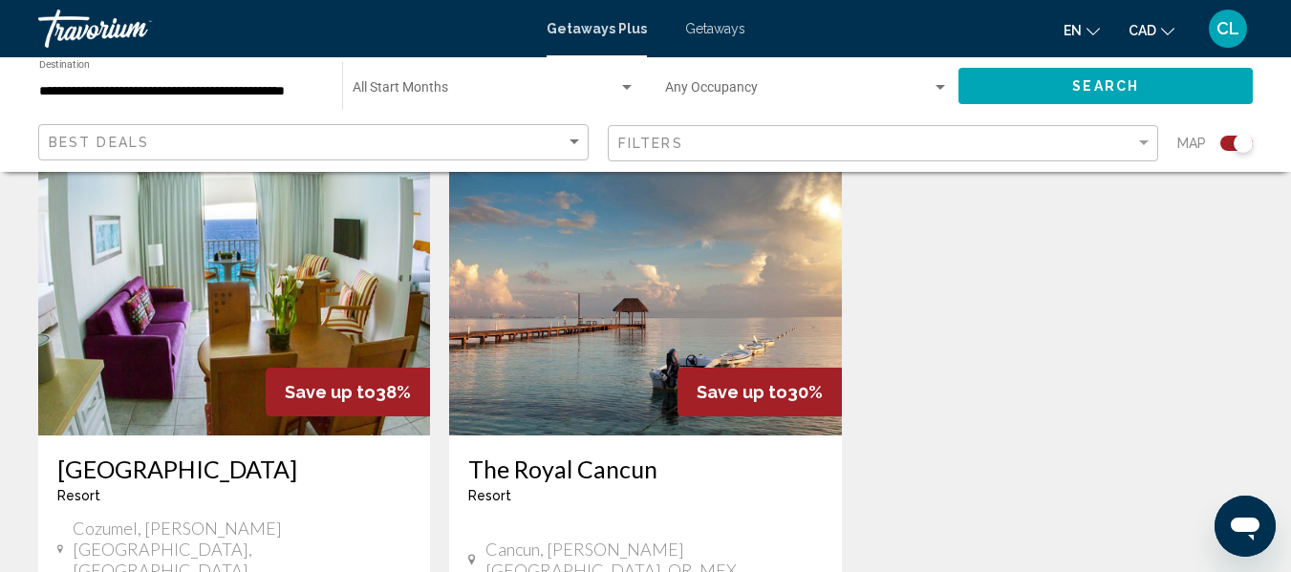
scroll to position [2102, 0]
click at [223, 279] on img "Main content" at bounding box center [234, 282] width 392 height 306
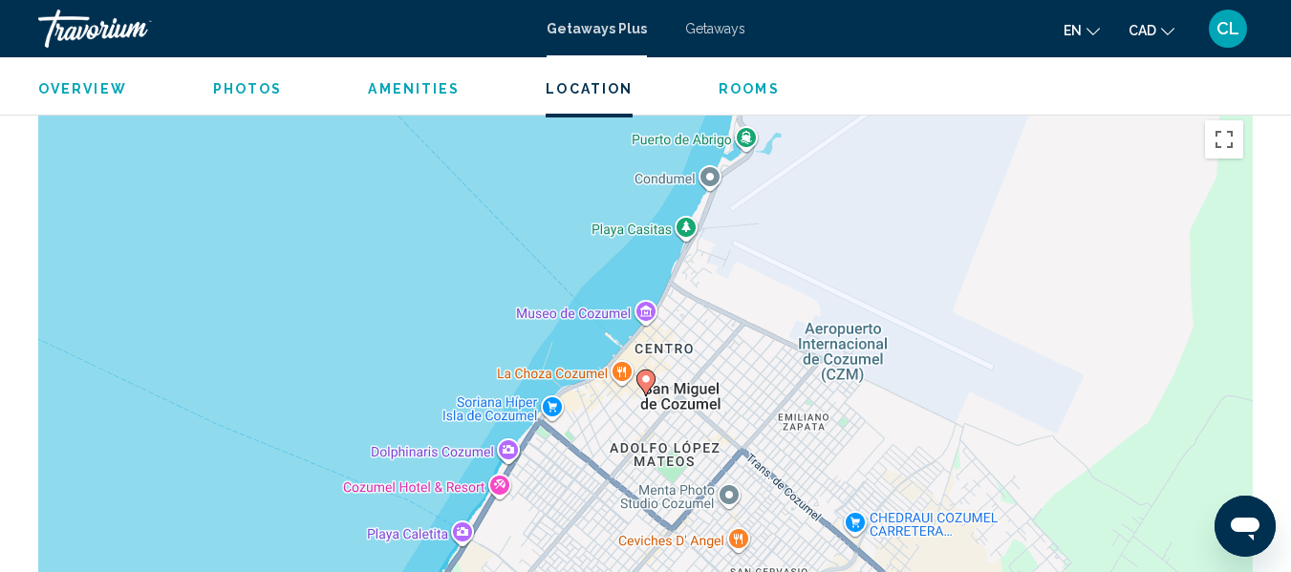
scroll to position [2997, 0]
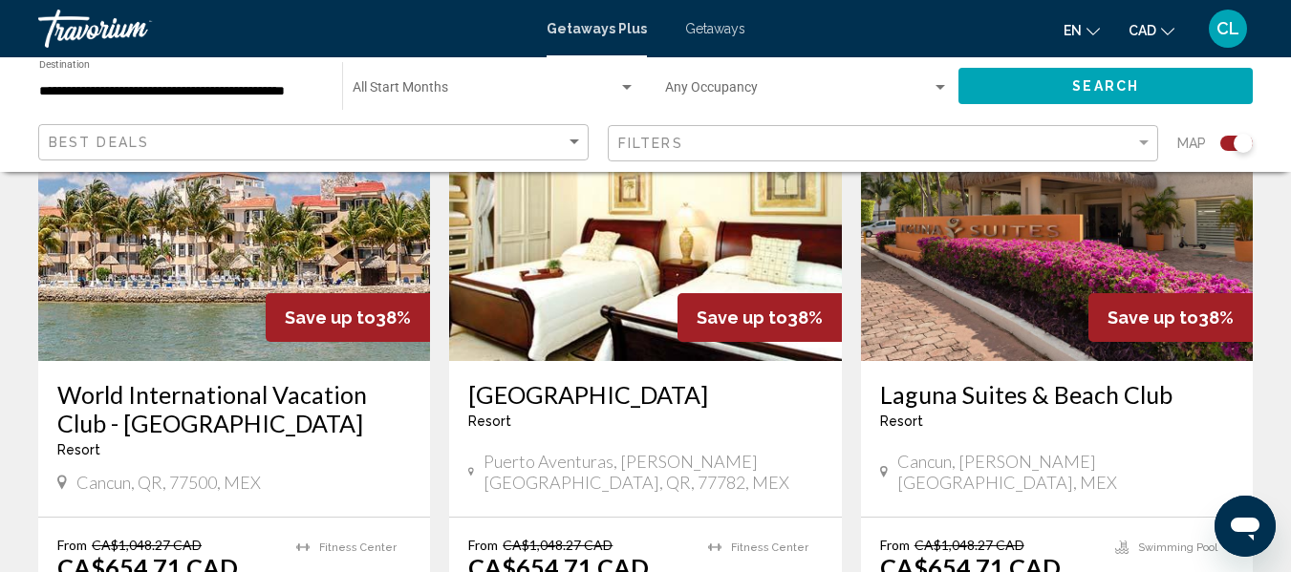
scroll to position [1529, 0]
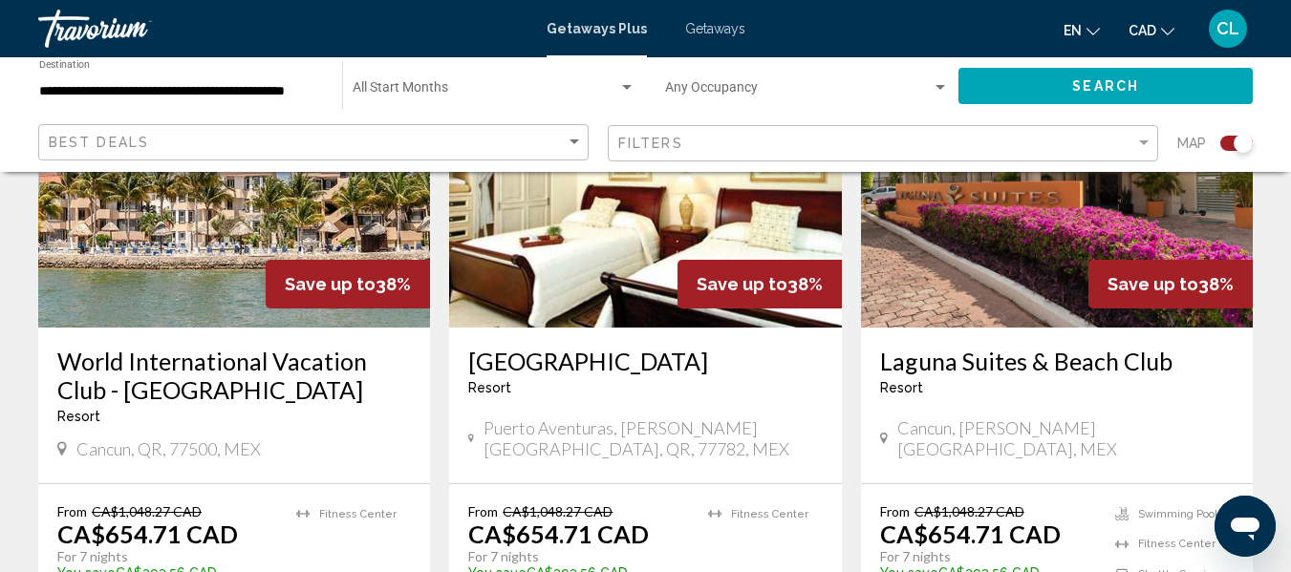
click at [1032, 247] on img "Main content" at bounding box center [1057, 175] width 392 height 306
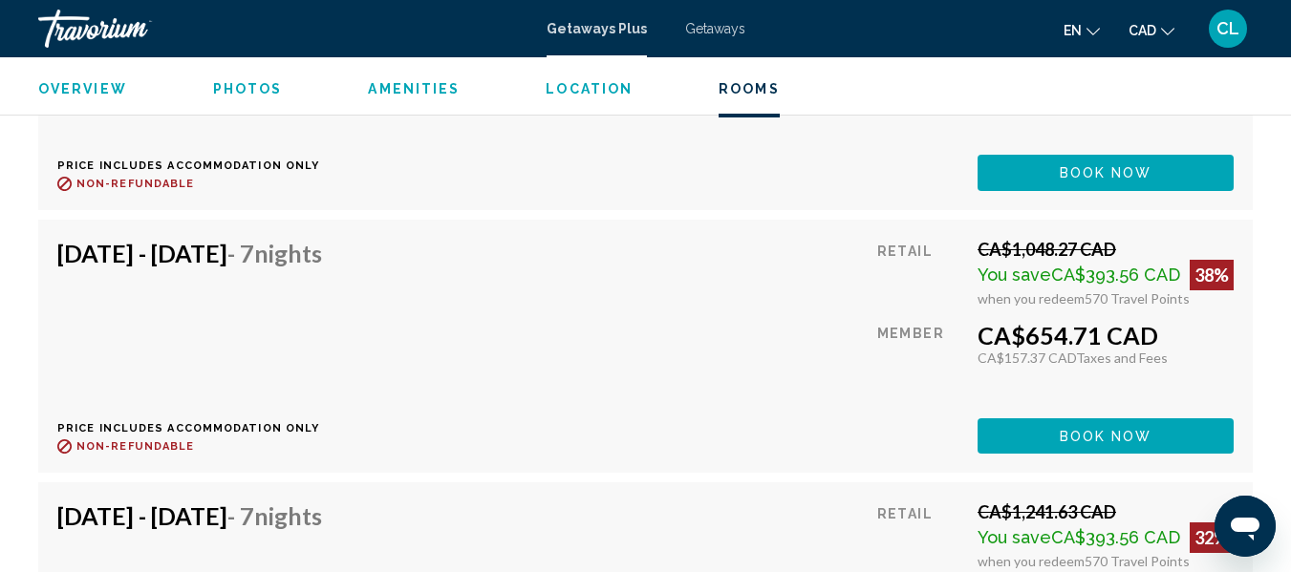
scroll to position [9972, 0]
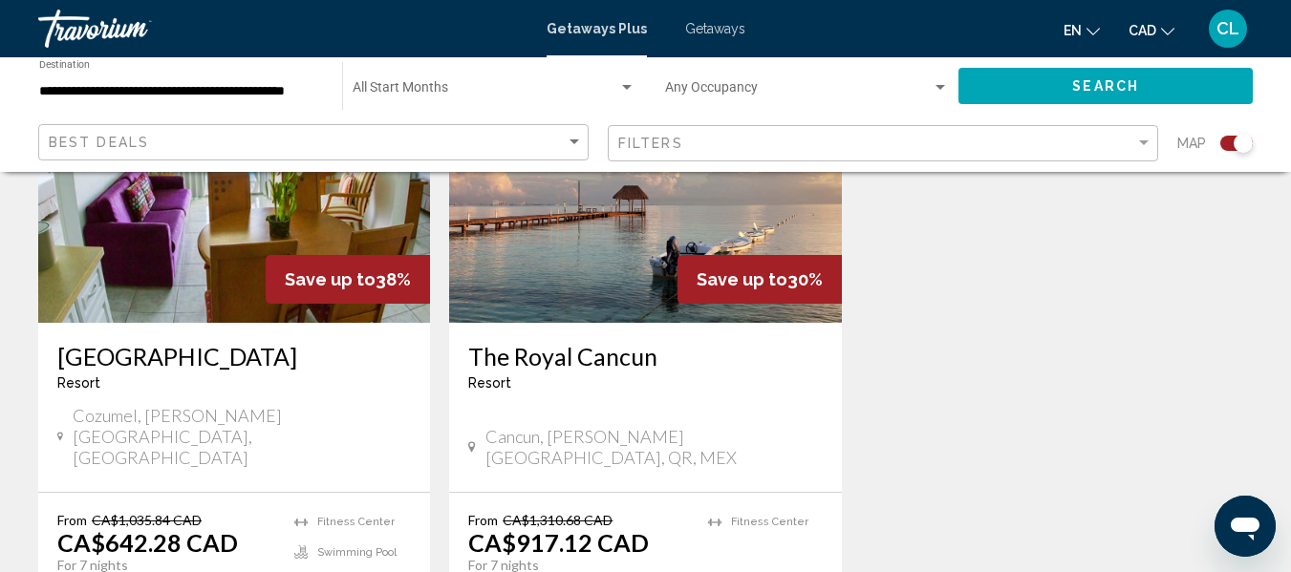
scroll to position [2198, 0]
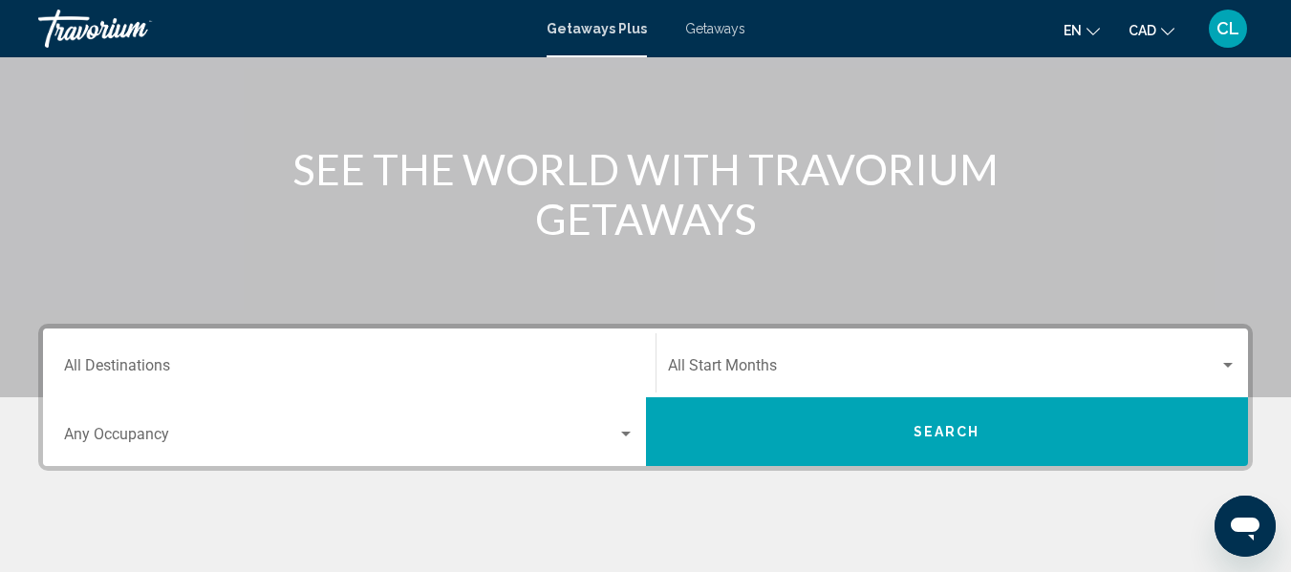
scroll to position [191, 0]
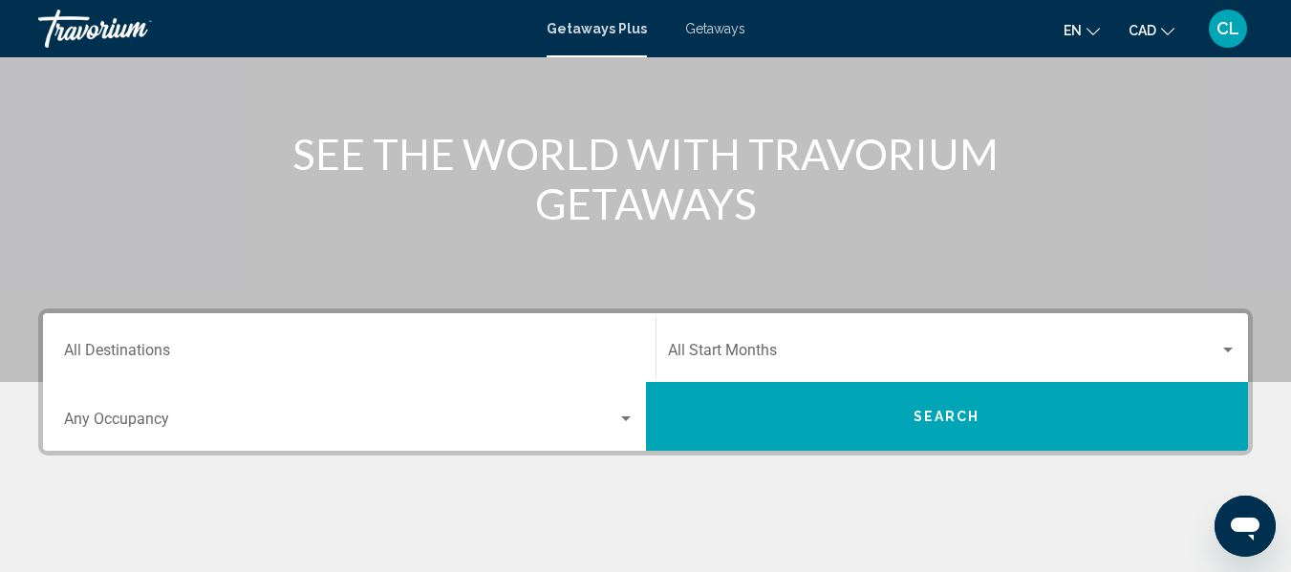
click at [903, 412] on button "Search" at bounding box center [947, 416] width 603 height 69
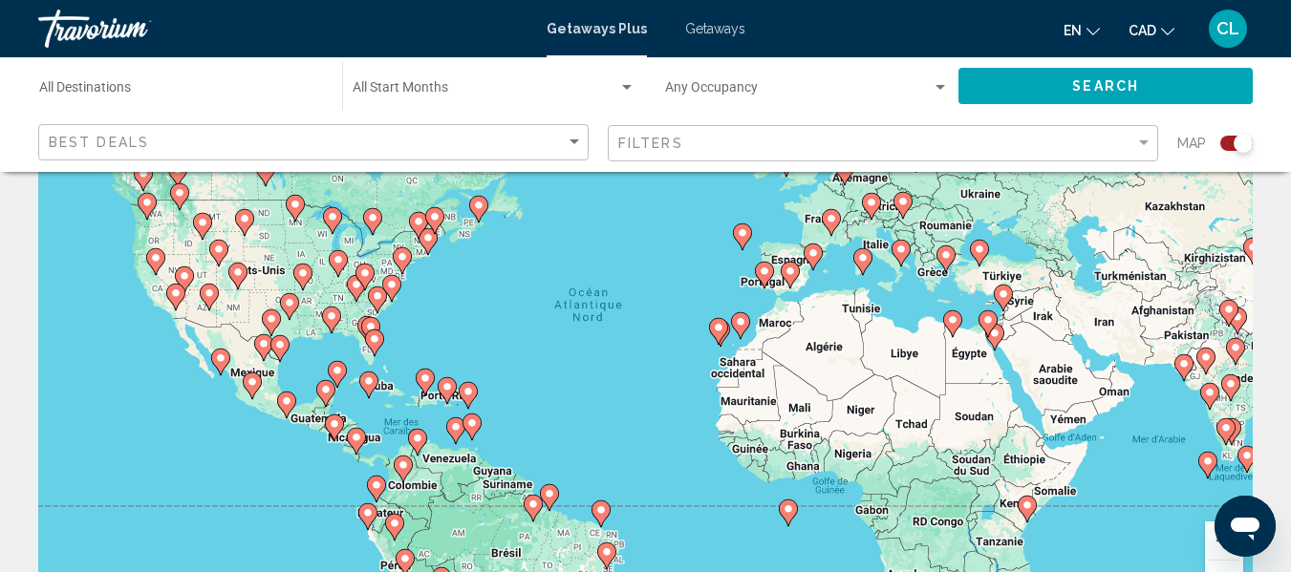
scroll to position [191, 0]
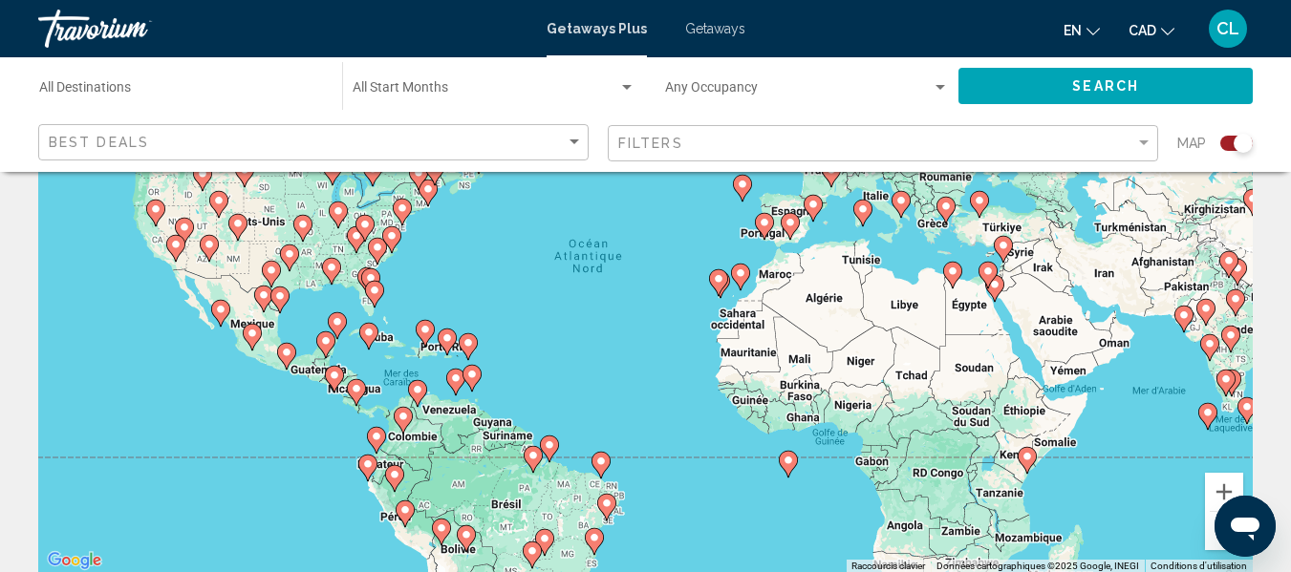
click at [999, 243] on image "Main content" at bounding box center [1003, 245] width 11 height 11
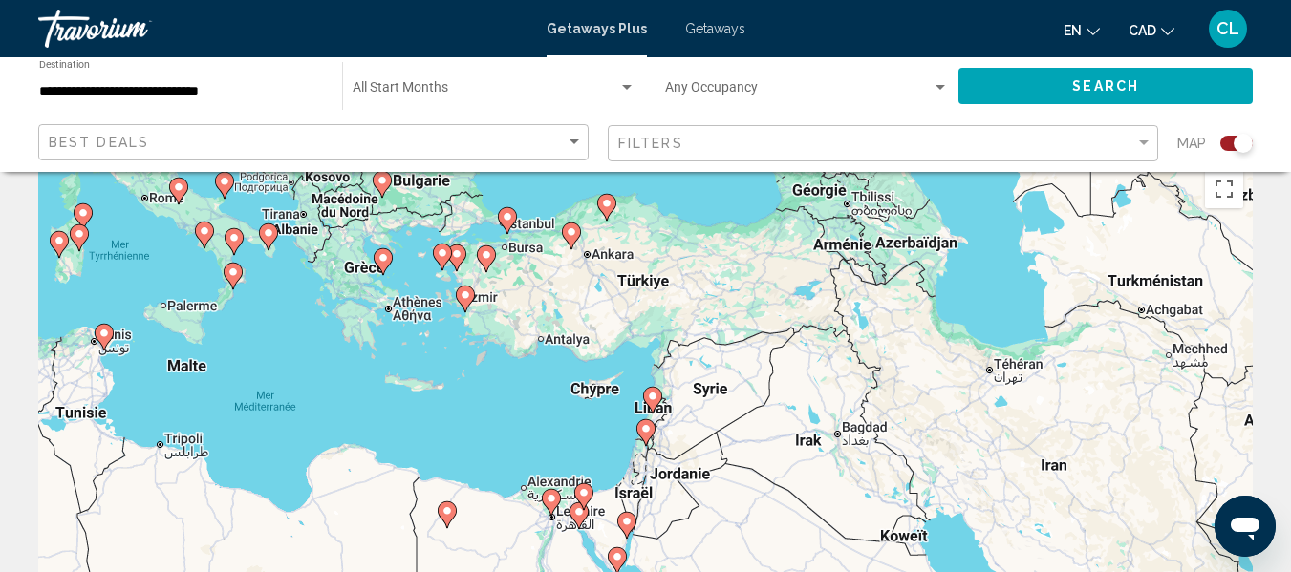
scroll to position [0, 0]
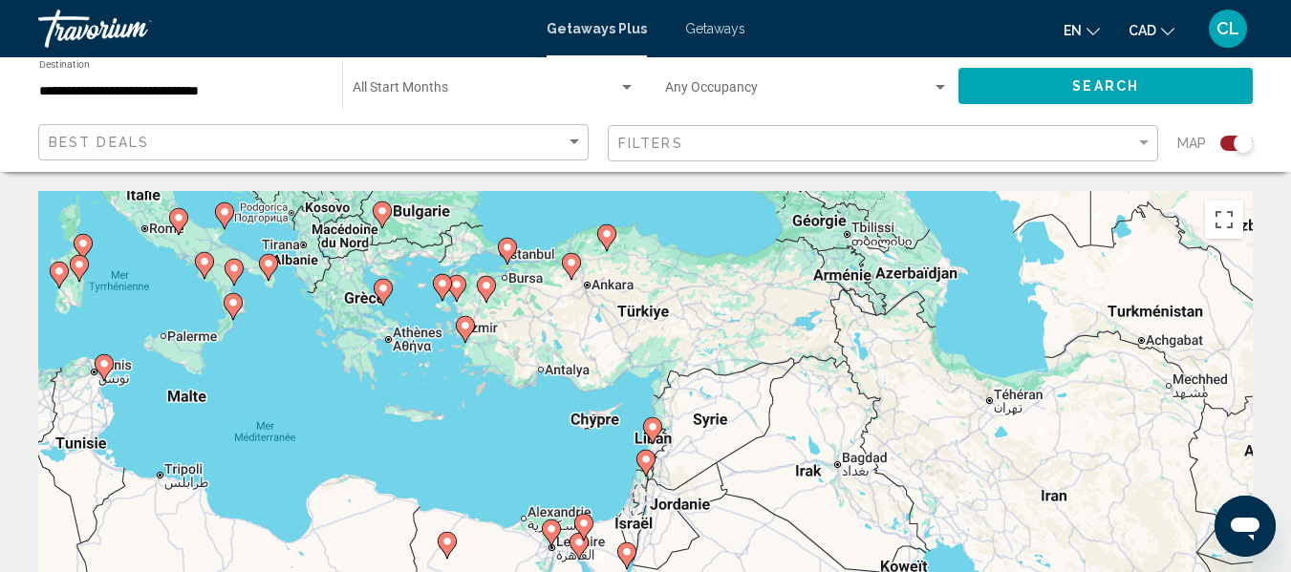
click at [379, 298] on icon "Main content" at bounding box center [383, 292] width 19 height 27
type input "**********"
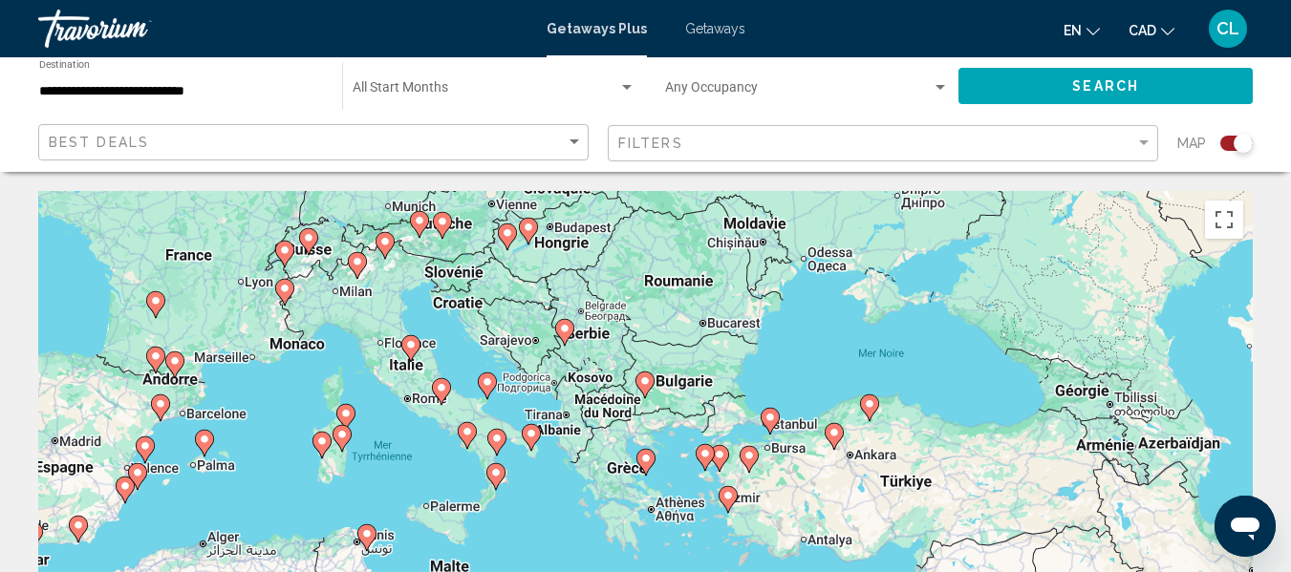
click at [1120, 81] on span "Search" at bounding box center [1105, 86] width 67 height 15
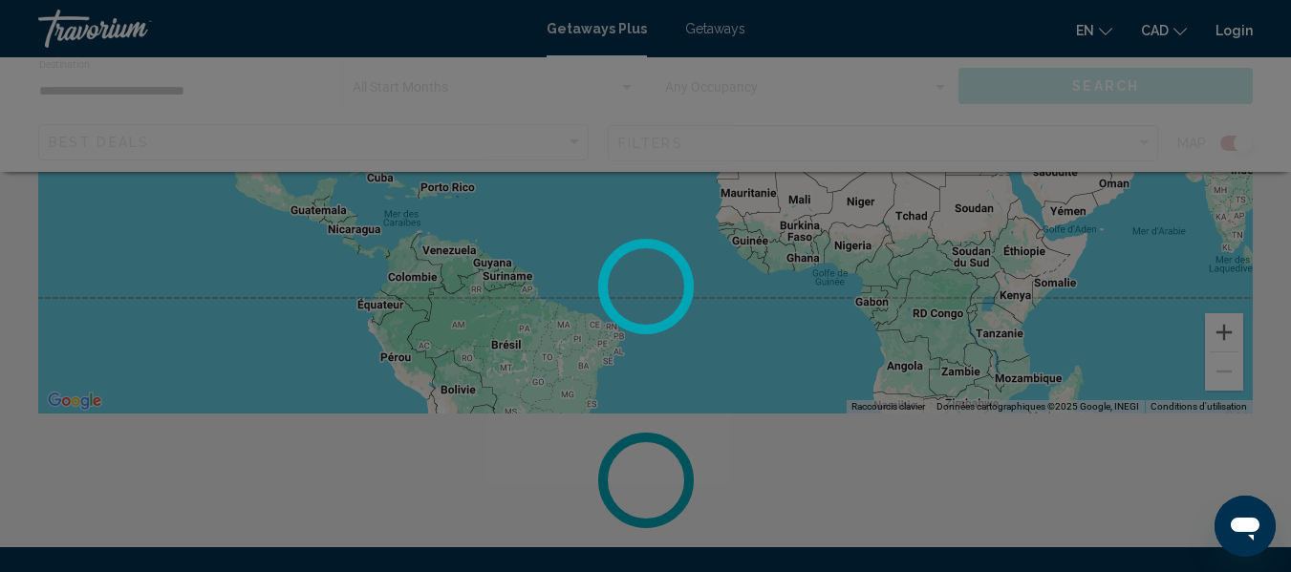
scroll to position [478, 0]
